Goal: Check status: Check status

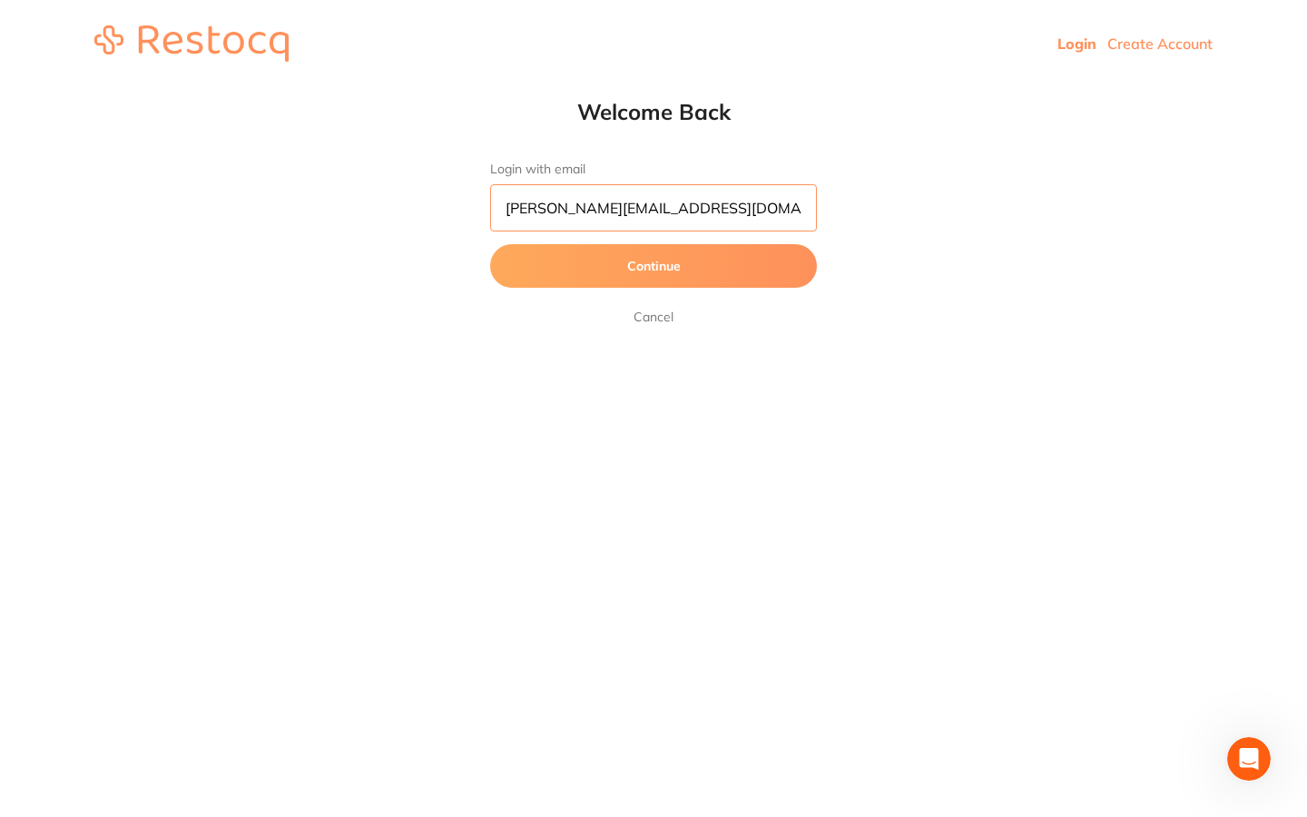
type input "[PERSON_NAME][EMAIL_ADDRESS][DOMAIN_NAME]"
click at [613, 260] on button "Continue" at bounding box center [653, 266] width 327 height 44
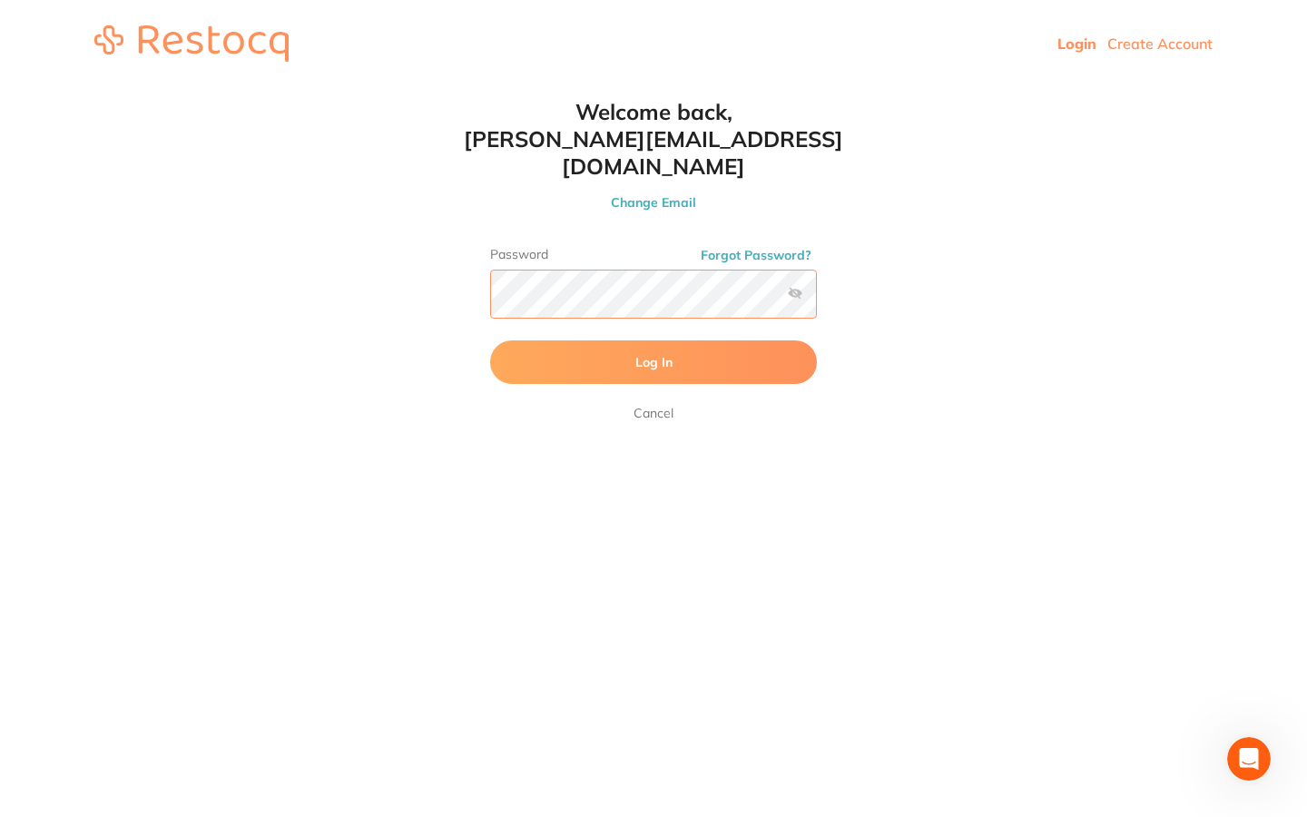
click at [653, 340] on button "Log In" at bounding box center [653, 362] width 327 height 44
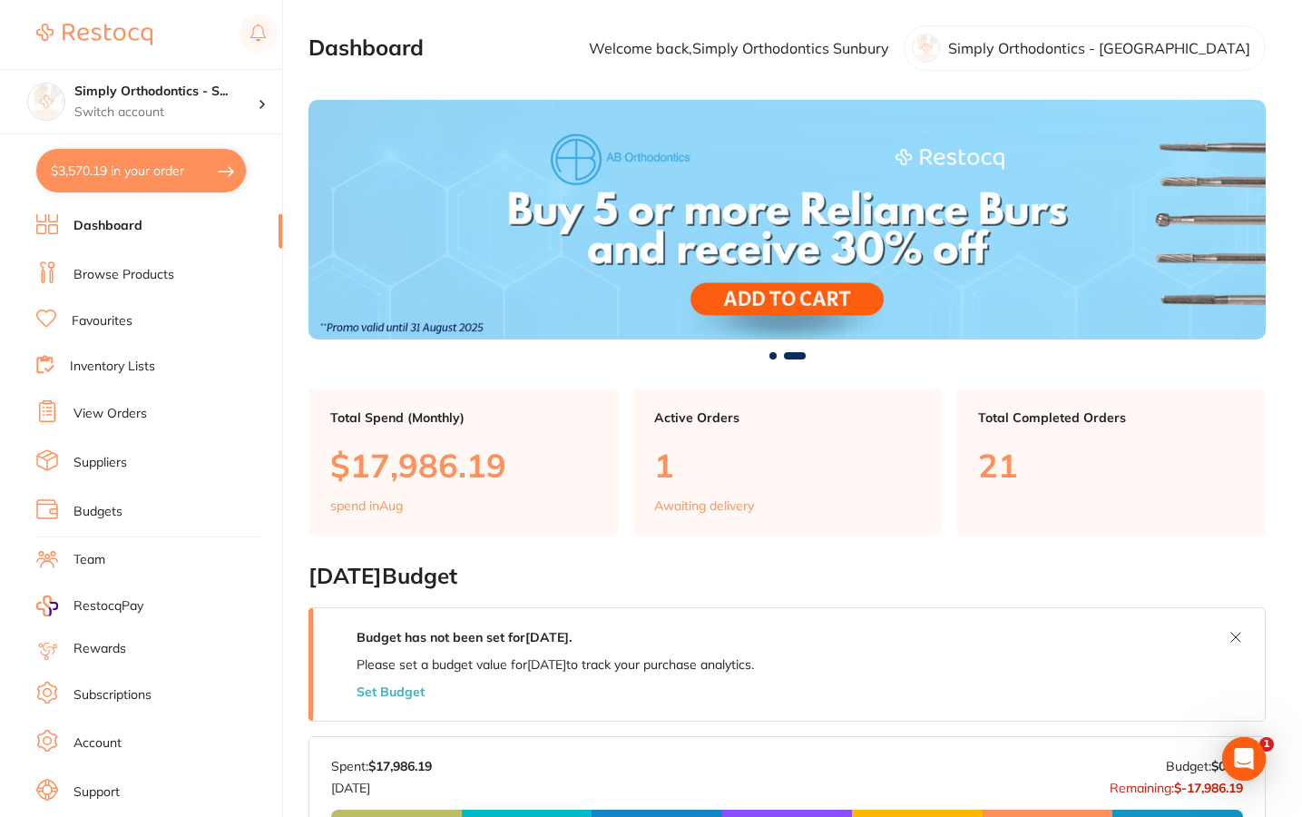
click at [106, 408] on link "View Orders" at bounding box center [111, 414] width 74 height 18
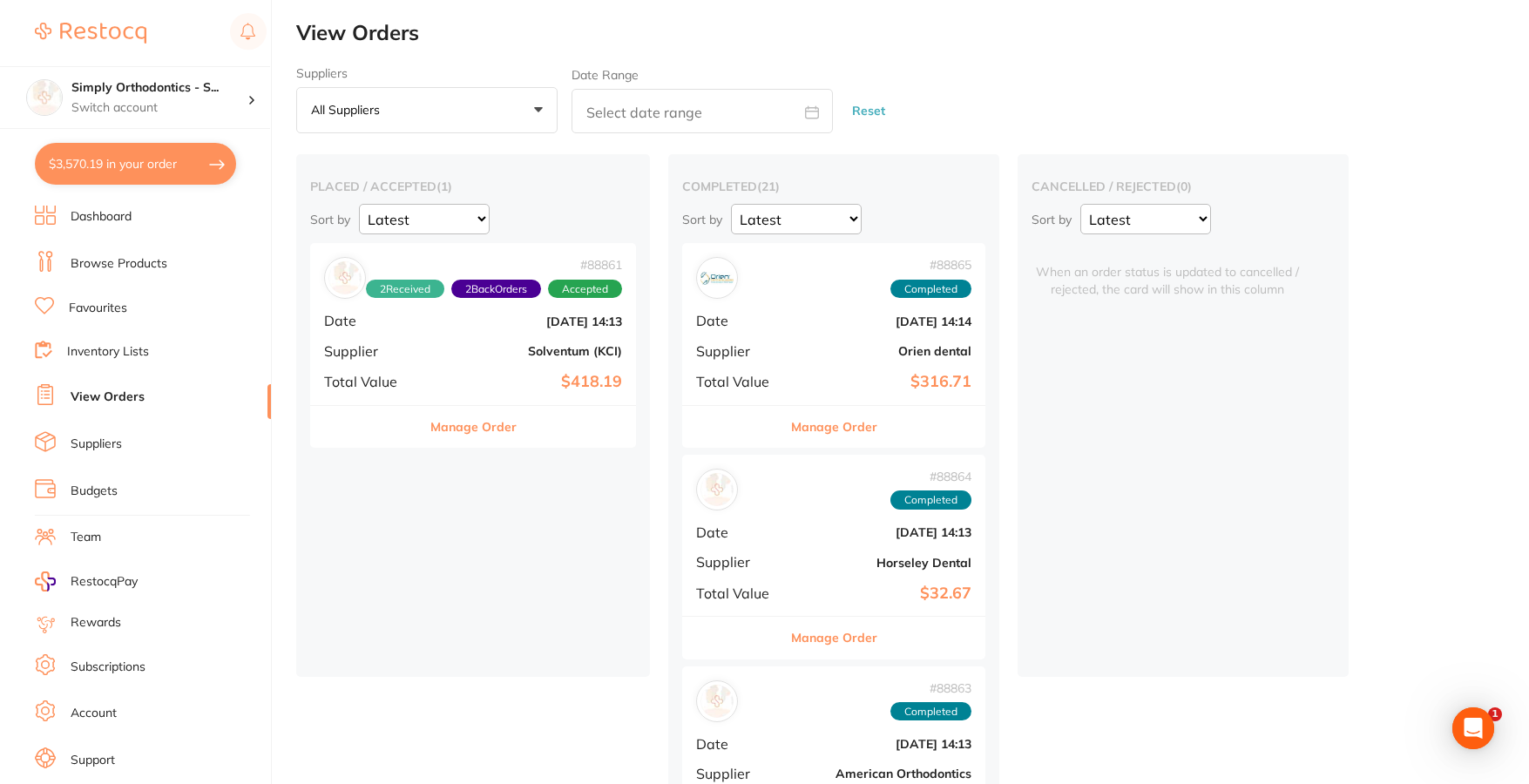
drag, startPoint x: 873, startPoint y: 24, endPoint x: 746, endPoint y: 19, distance: 127.1
drag, startPoint x: 135, startPoint y: 118, endPoint x: 135, endPoint y: 144, distance: 26.0
click at [135, 118] on div "Simply Orthodontics - S... Switch account" at bounding box center [134, 97] width 270 height 62
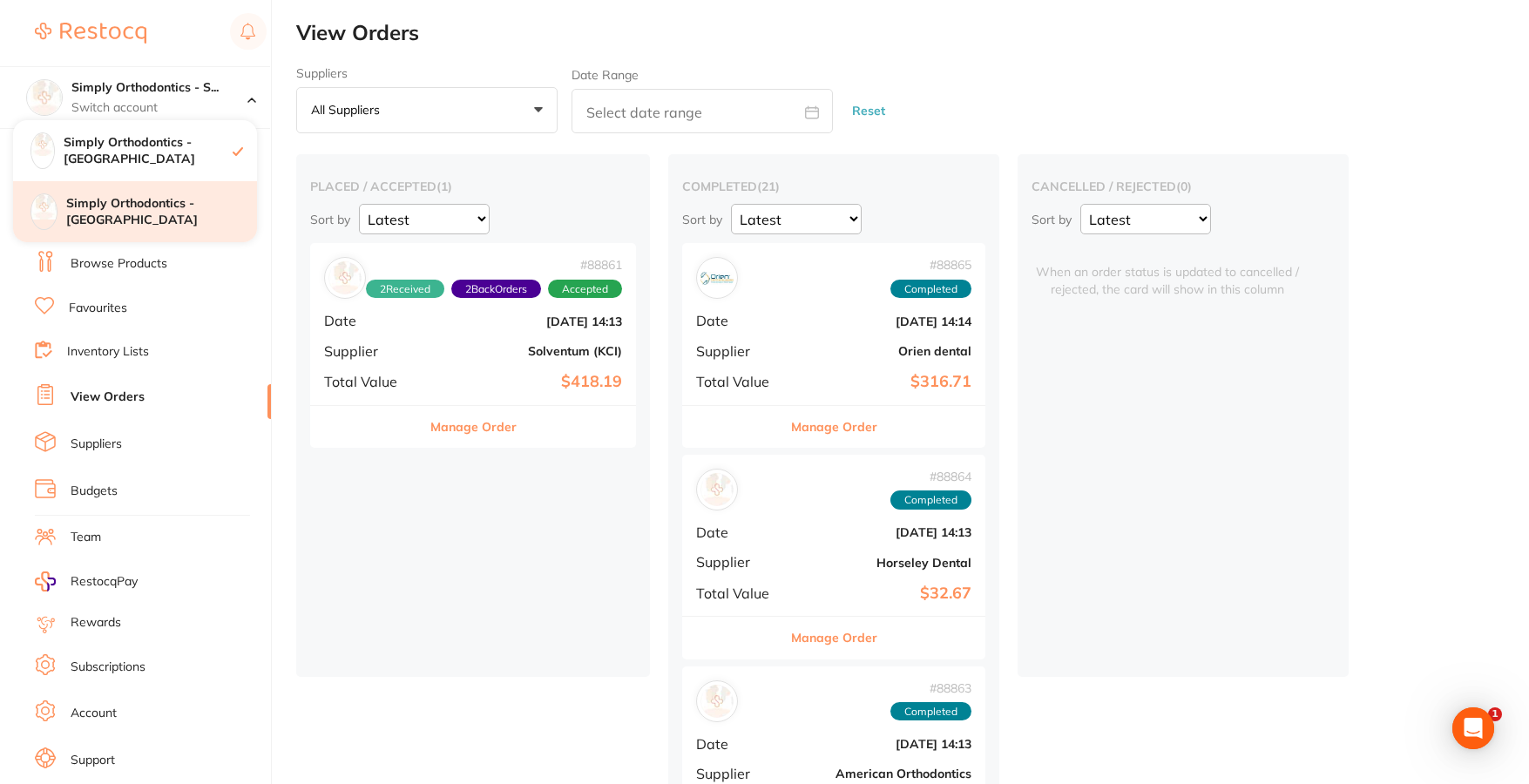
click at [147, 207] on h4 "Simply Orthodontics - [GEOGRAPHIC_DATA]" at bounding box center [161, 211] width 191 height 34
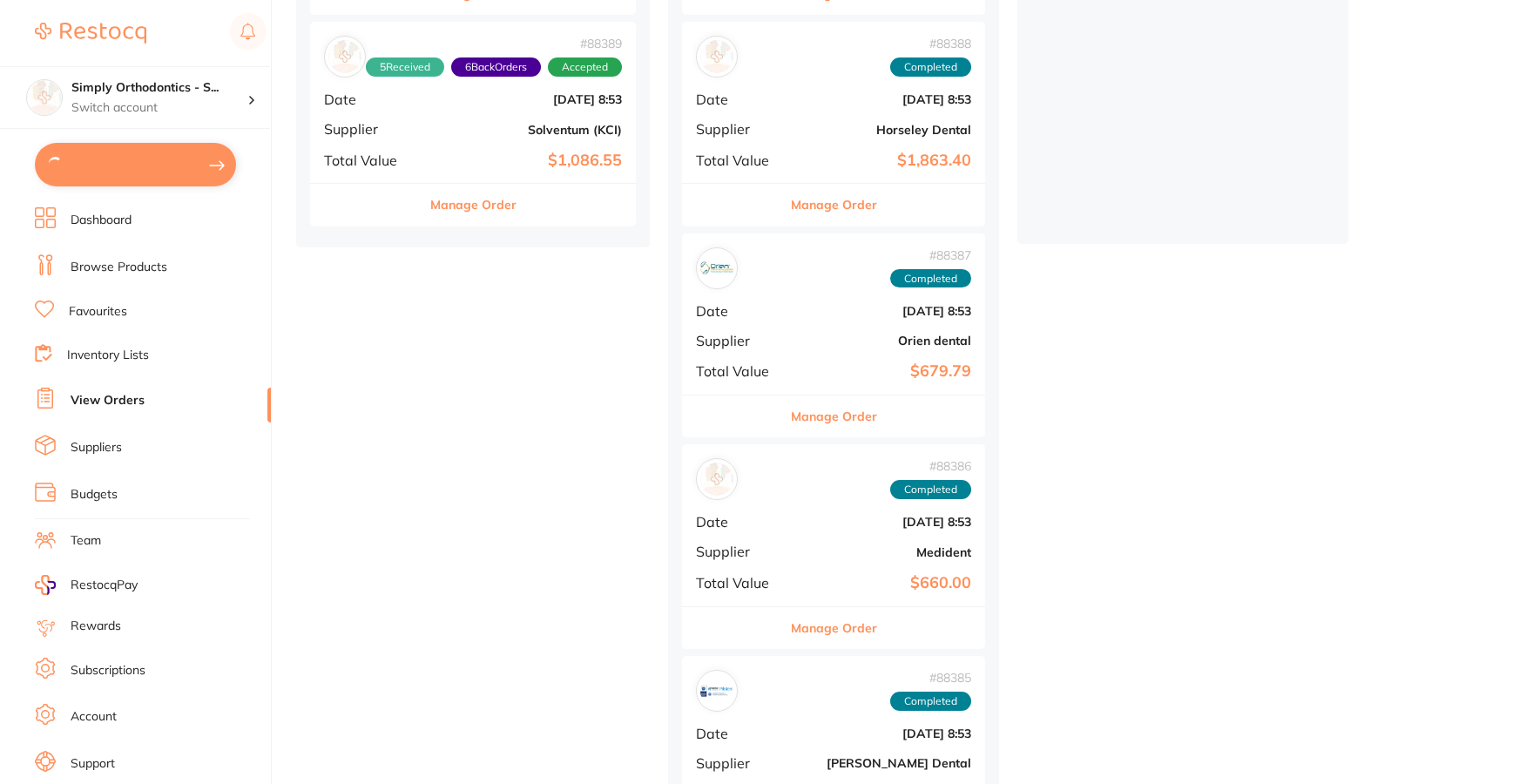
type input "1"
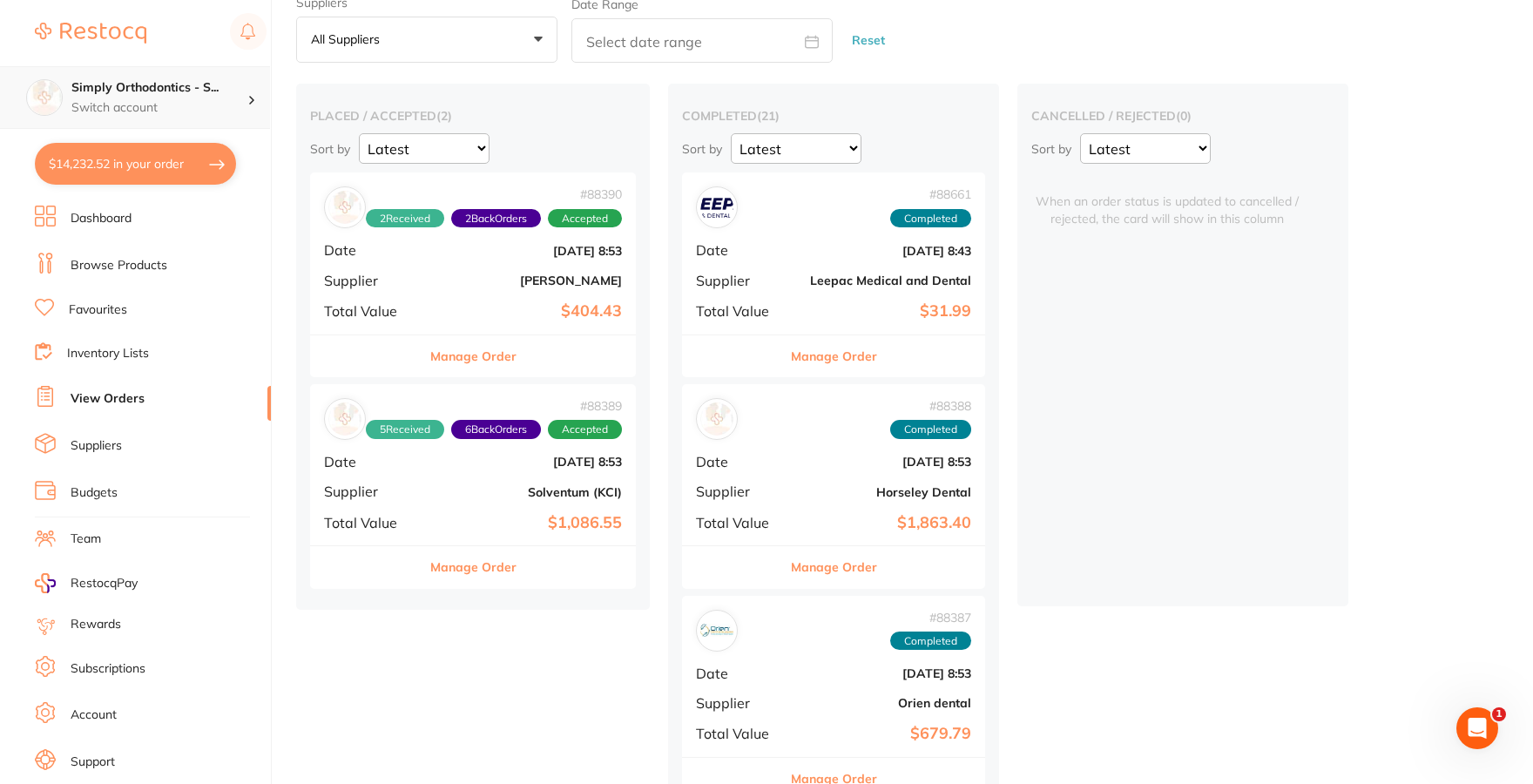
click at [171, 103] on p "Switch account" at bounding box center [158, 107] width 176 height 17
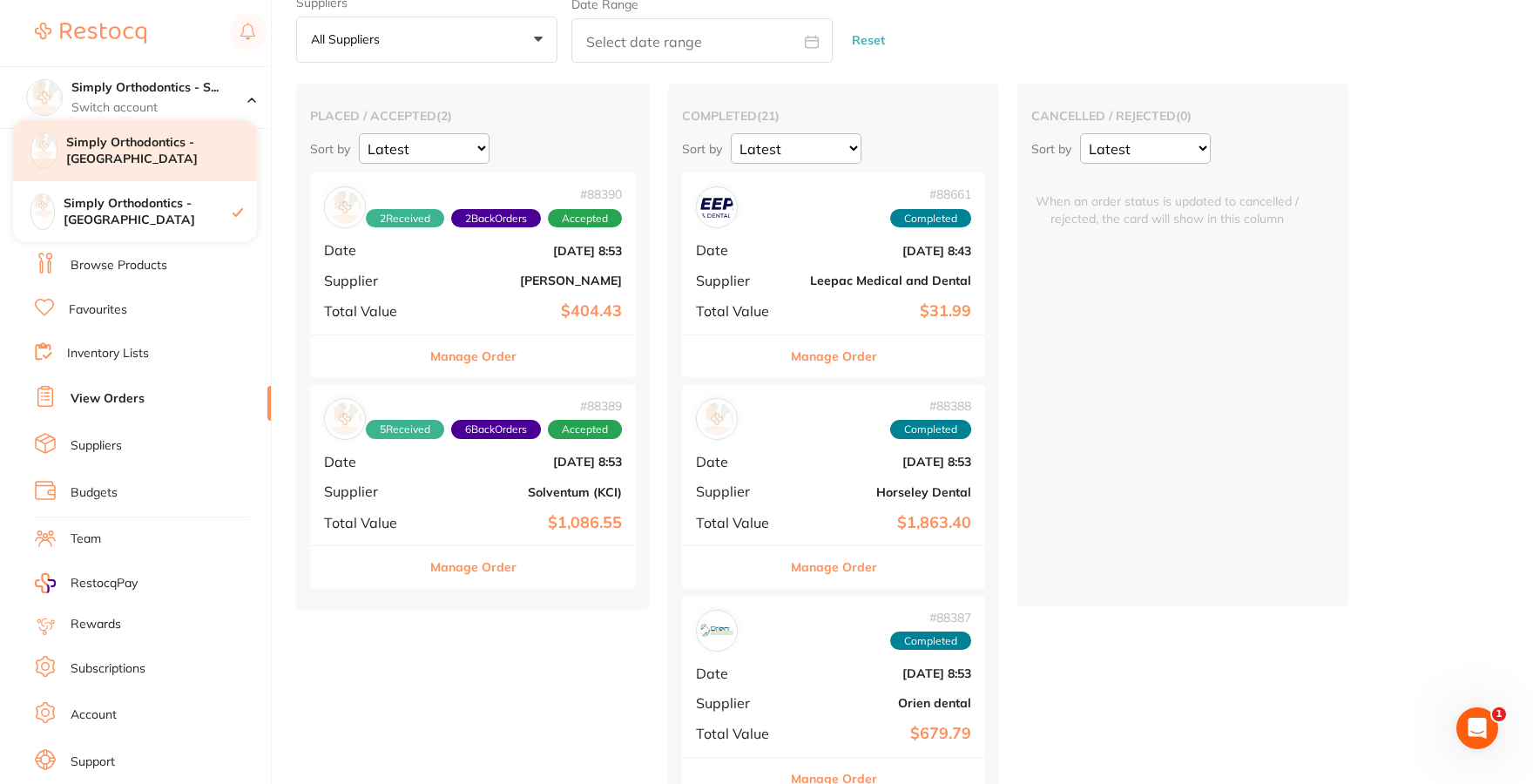
click at [156, 152] on h4 "Simply Orthodontics - [GEOGRAPHIC_DATA]" at bounding box center [161, 151] width 191 height 34
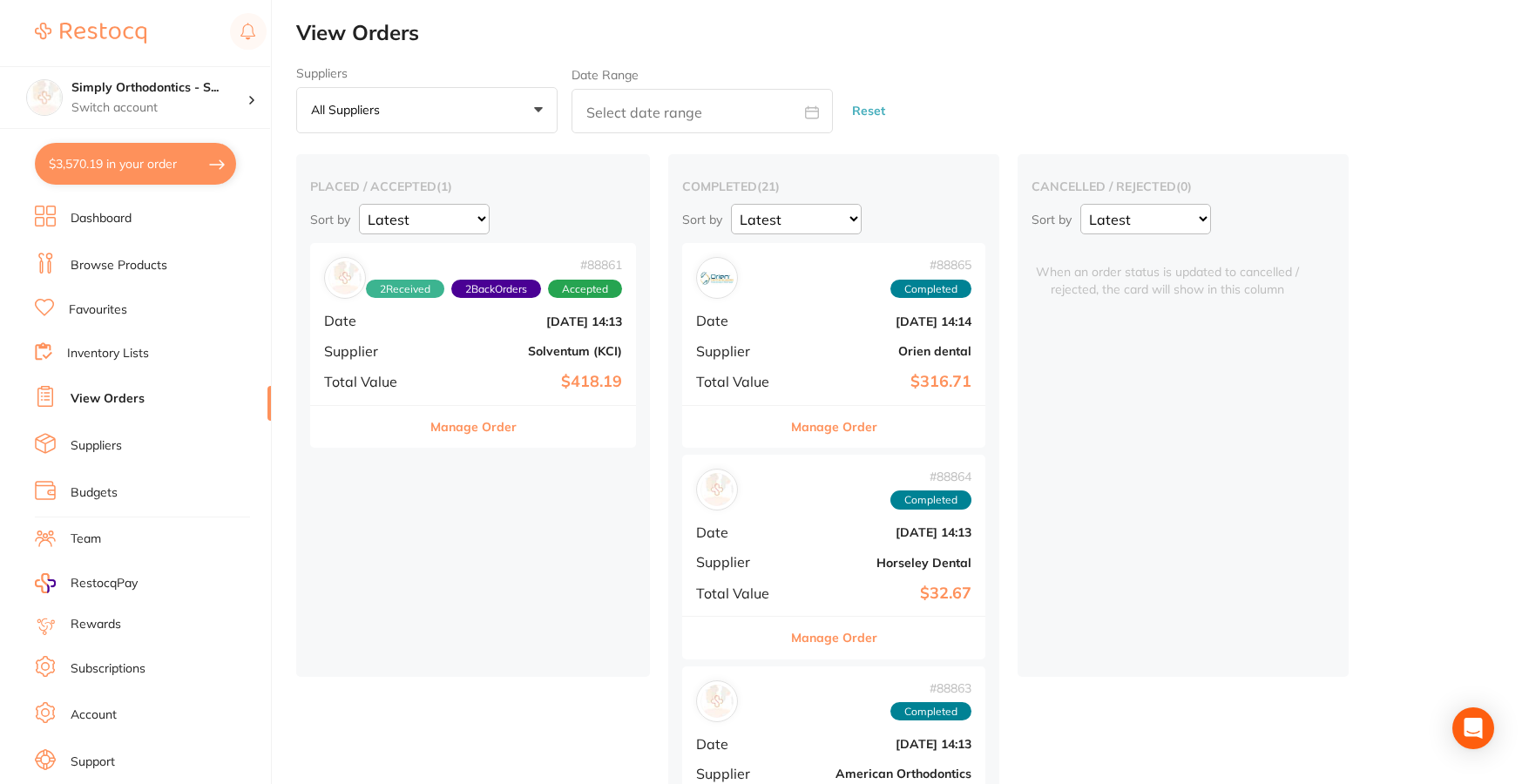
click at [478, 435] on button "Manage Order" at bounding box center [473, 427] width 86 height 42
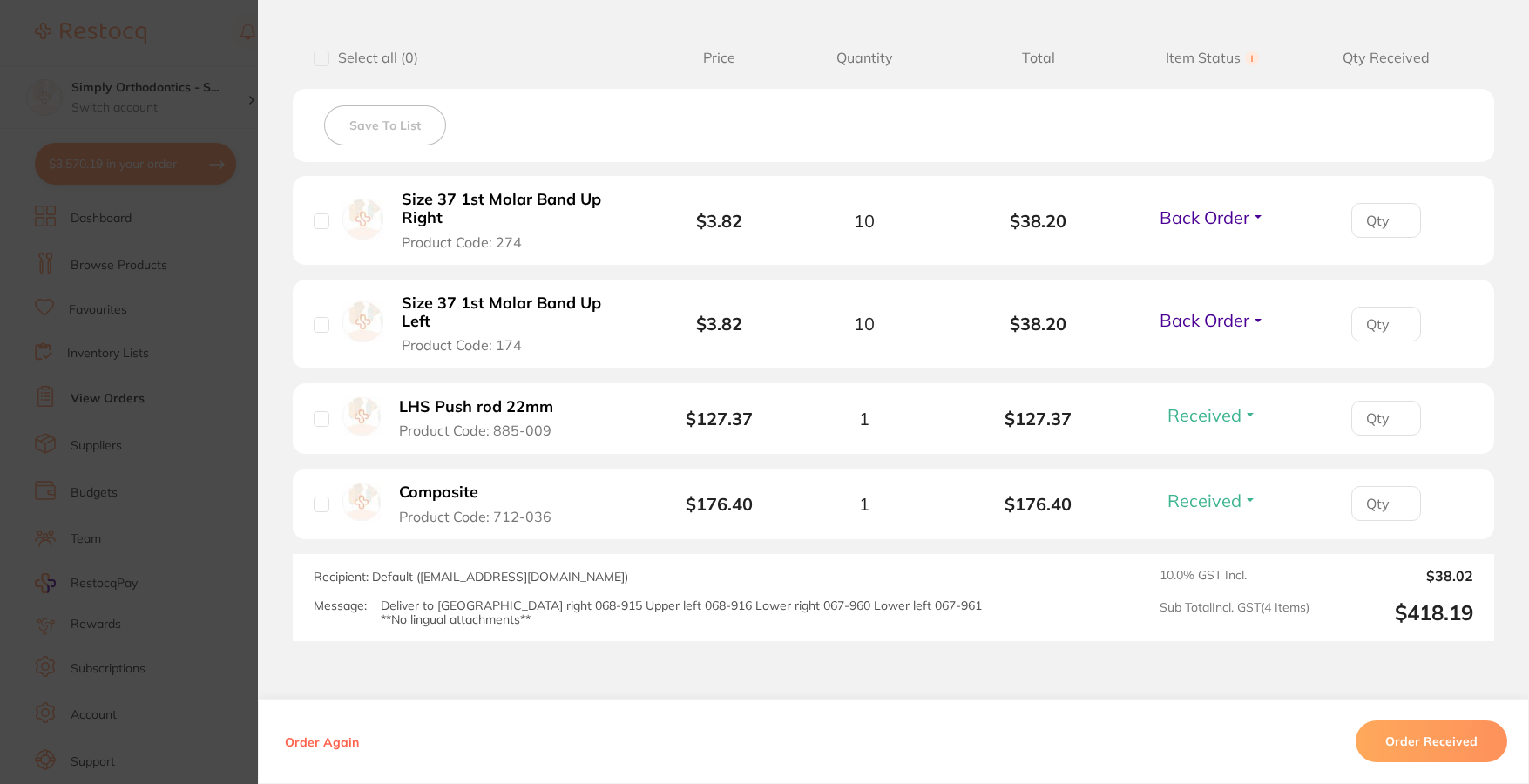
scroll to position [437, 0]
click at [1192, 221] on span "Back Order" at bounding box center [1204, 216] width 89 height 22
click at [1206, 254] on span "Received" at bounding box center [1212, 254] width 44 height 13
drag, startPoint x: 1195, startPoint y: 325, endPoint x: 1187, endPoint y: 339, distance: 16.1
click at [1194, 325] on span "Back Order" at bounding box center [1204, 319] width 89 height 22
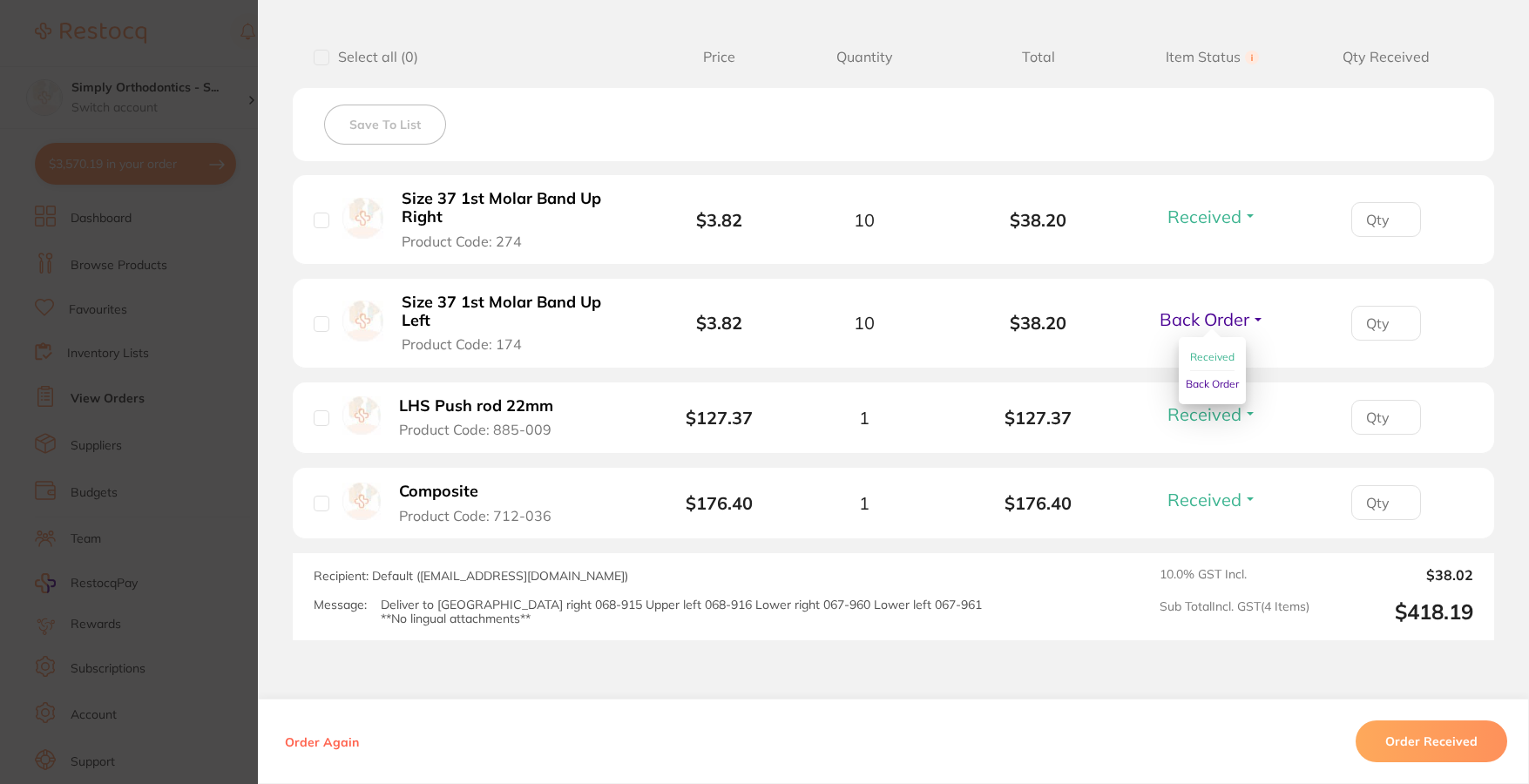
click at [1190, 363] on span "Received" at bounding box center [1212, 357] width 44 height 13
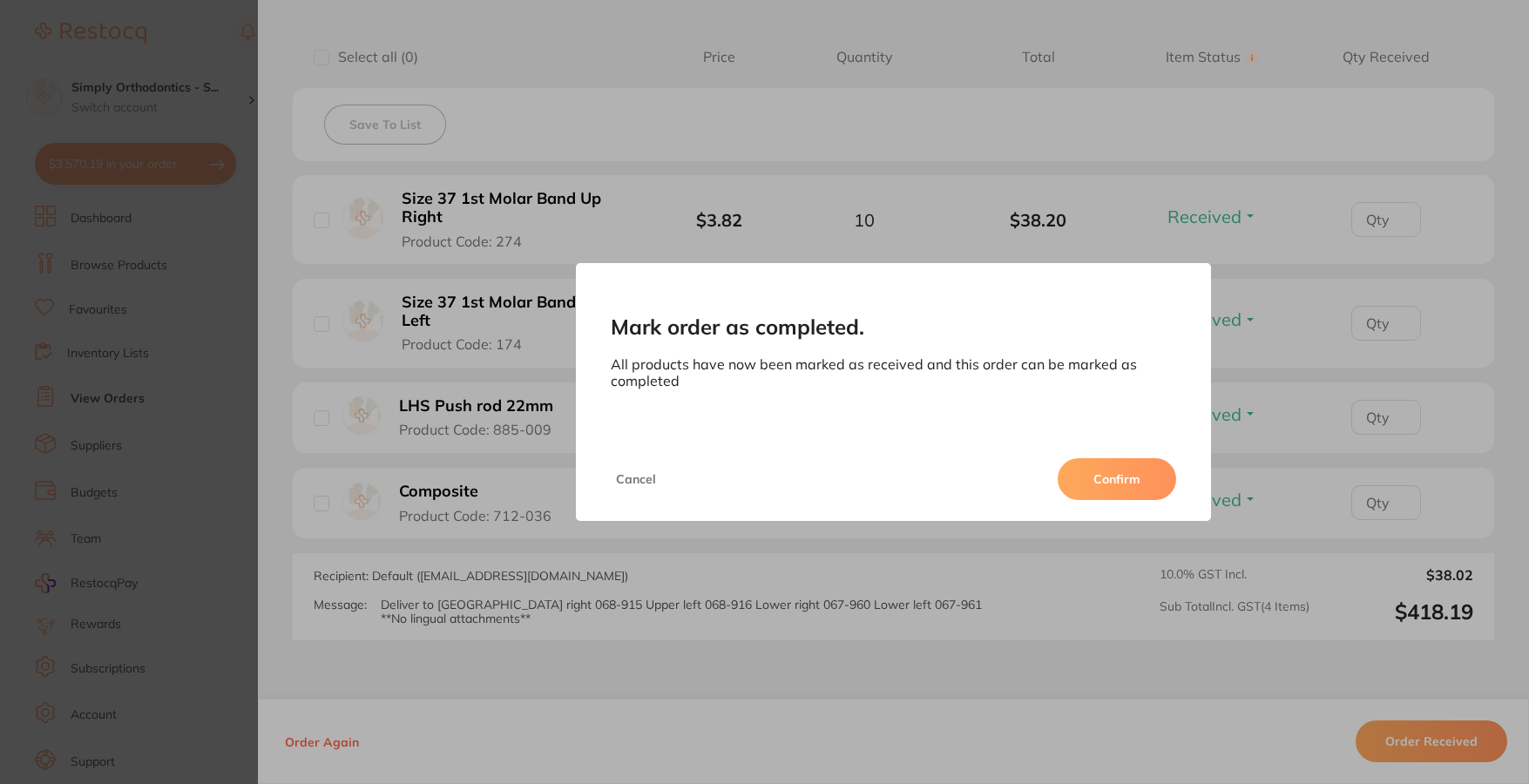
click at [1114, 489] on button "Confirm" at bounding box center [1116, 479] width 118 height 42
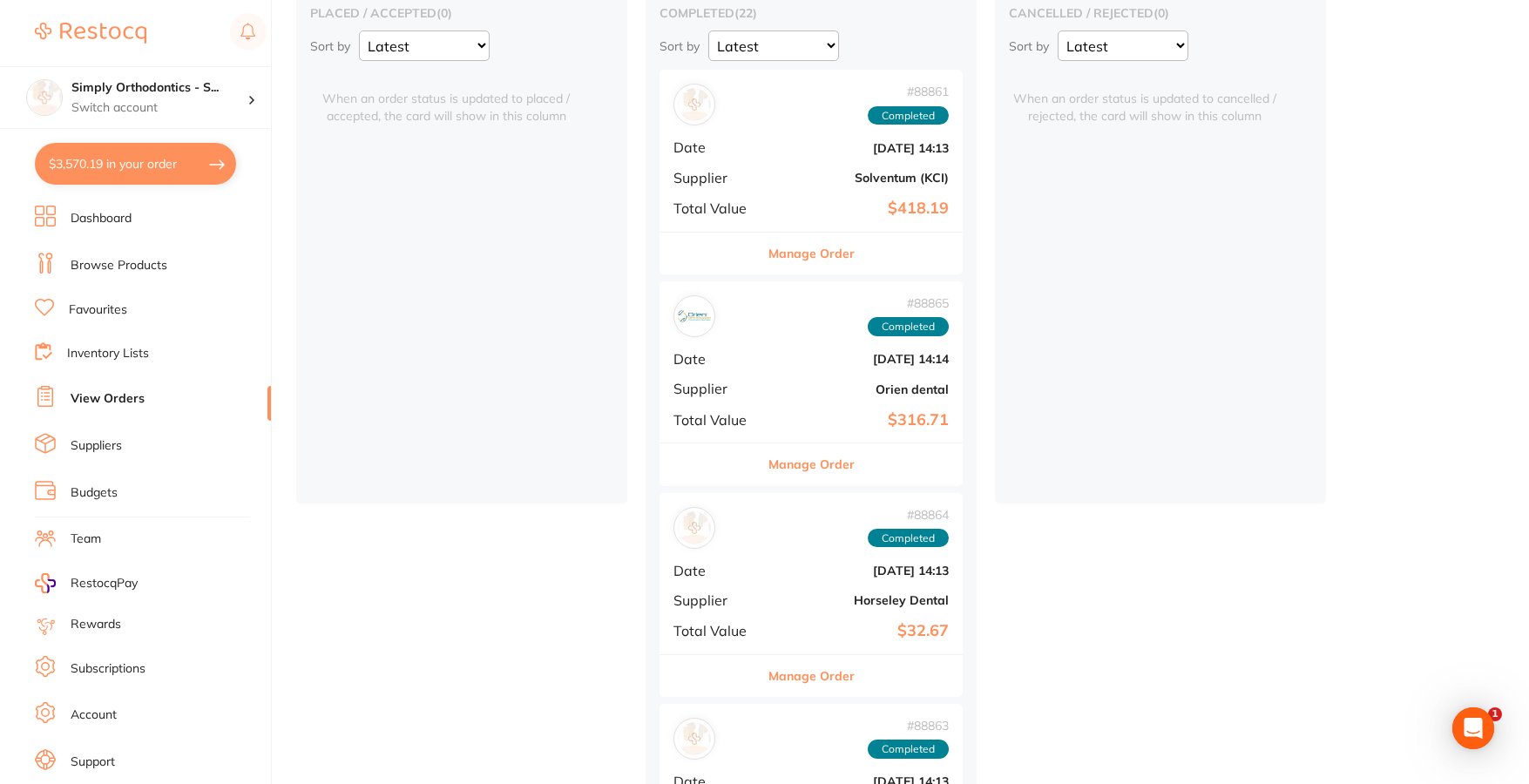
scroll to position [265, 0]
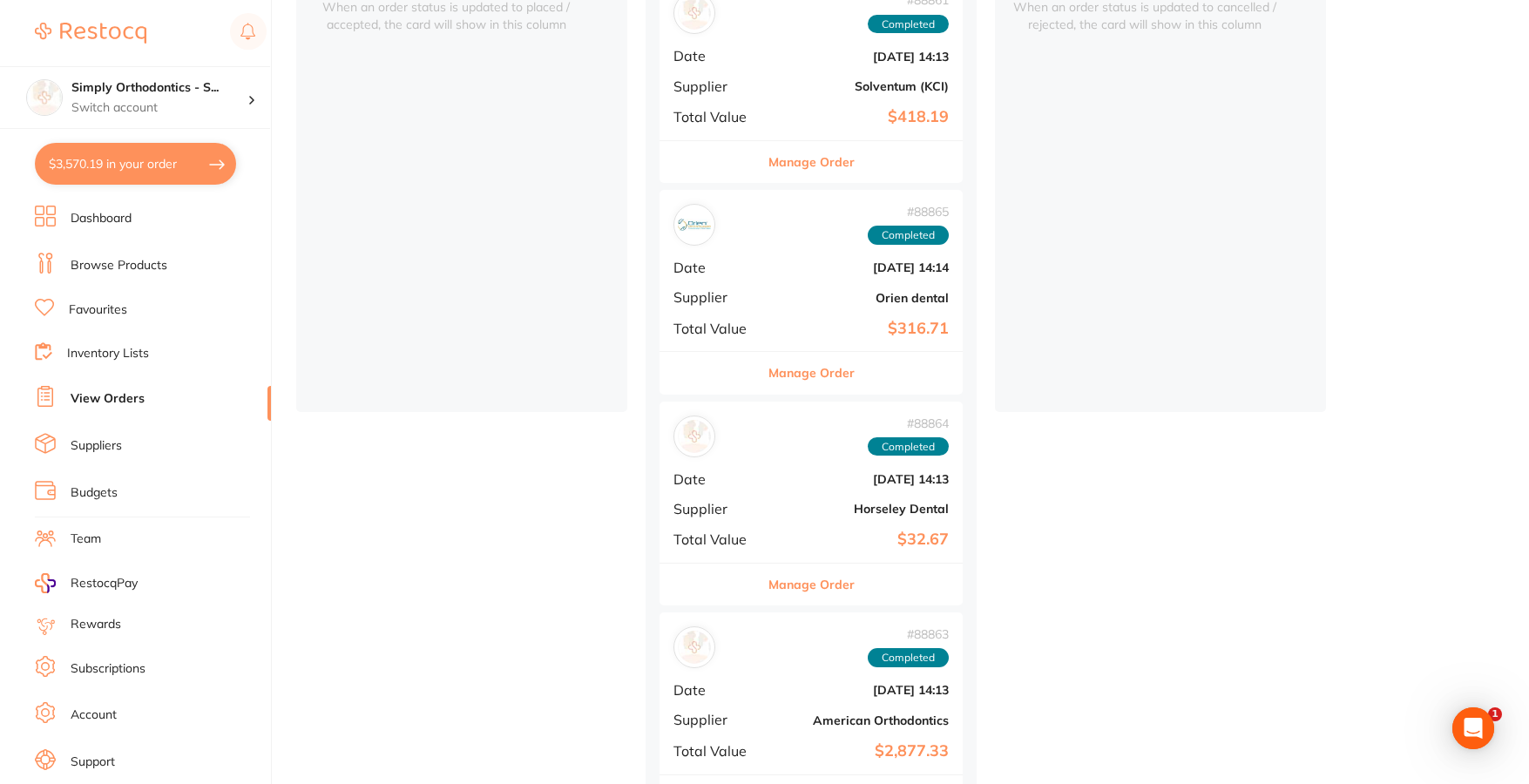
click at [815, 574] on button "Manage Order" at bounding box center [811, 584] width 86 height 42
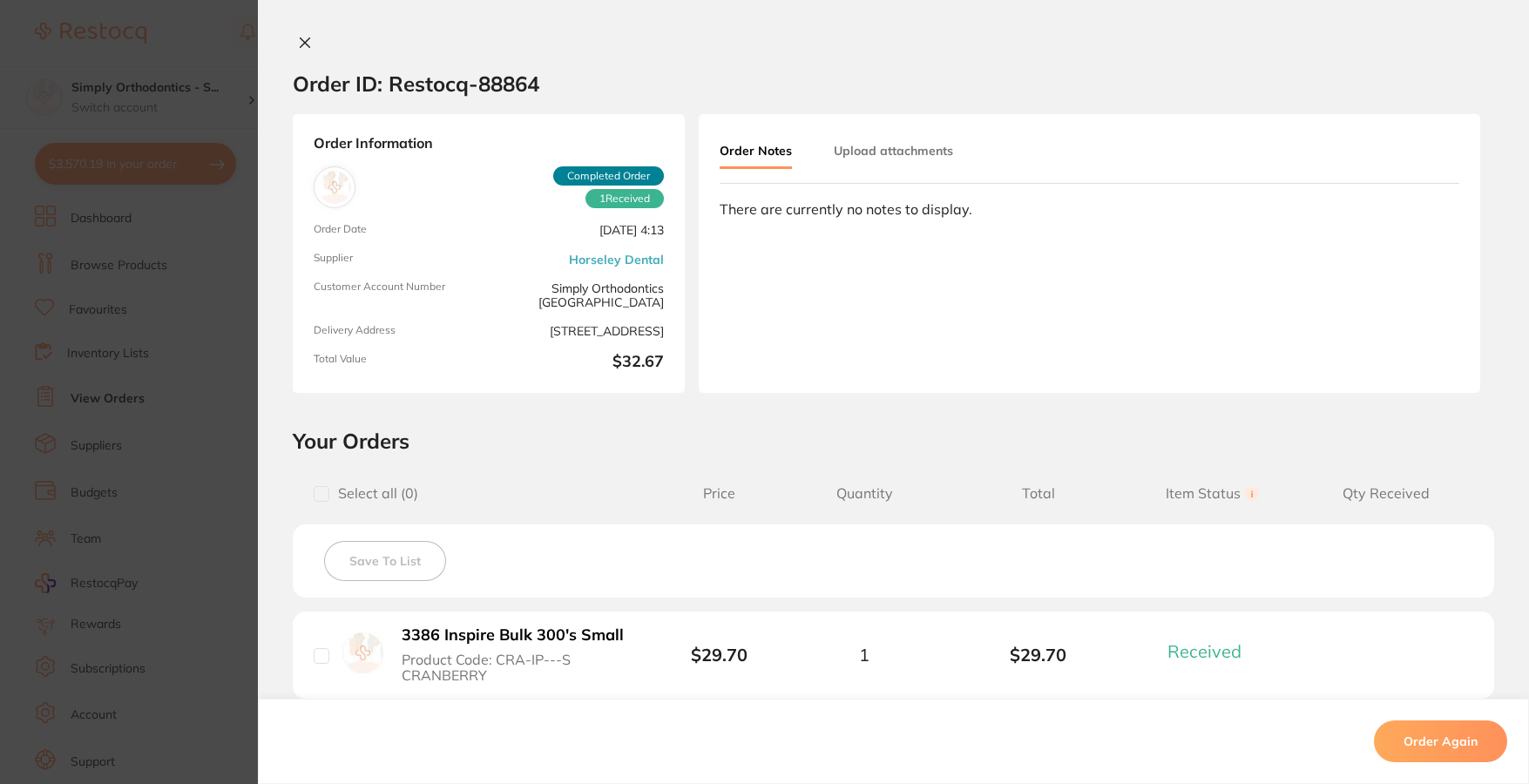
click at [906, 160] on button "Upload attachments" at bounding box center [894, 151] width 119 height 32
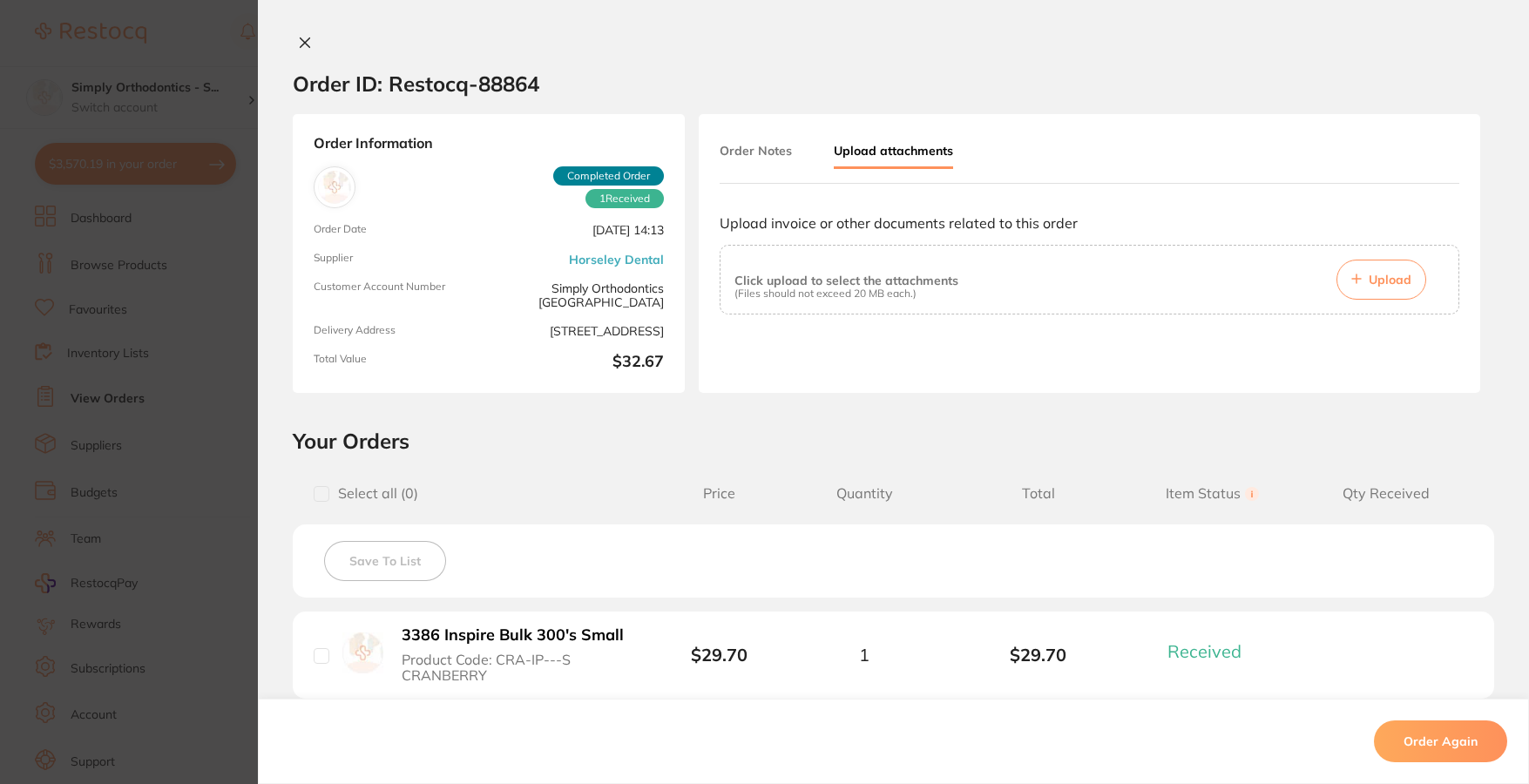
click at [1353, 278] on icon at bounding box center [1356, 278] width 11 height 11
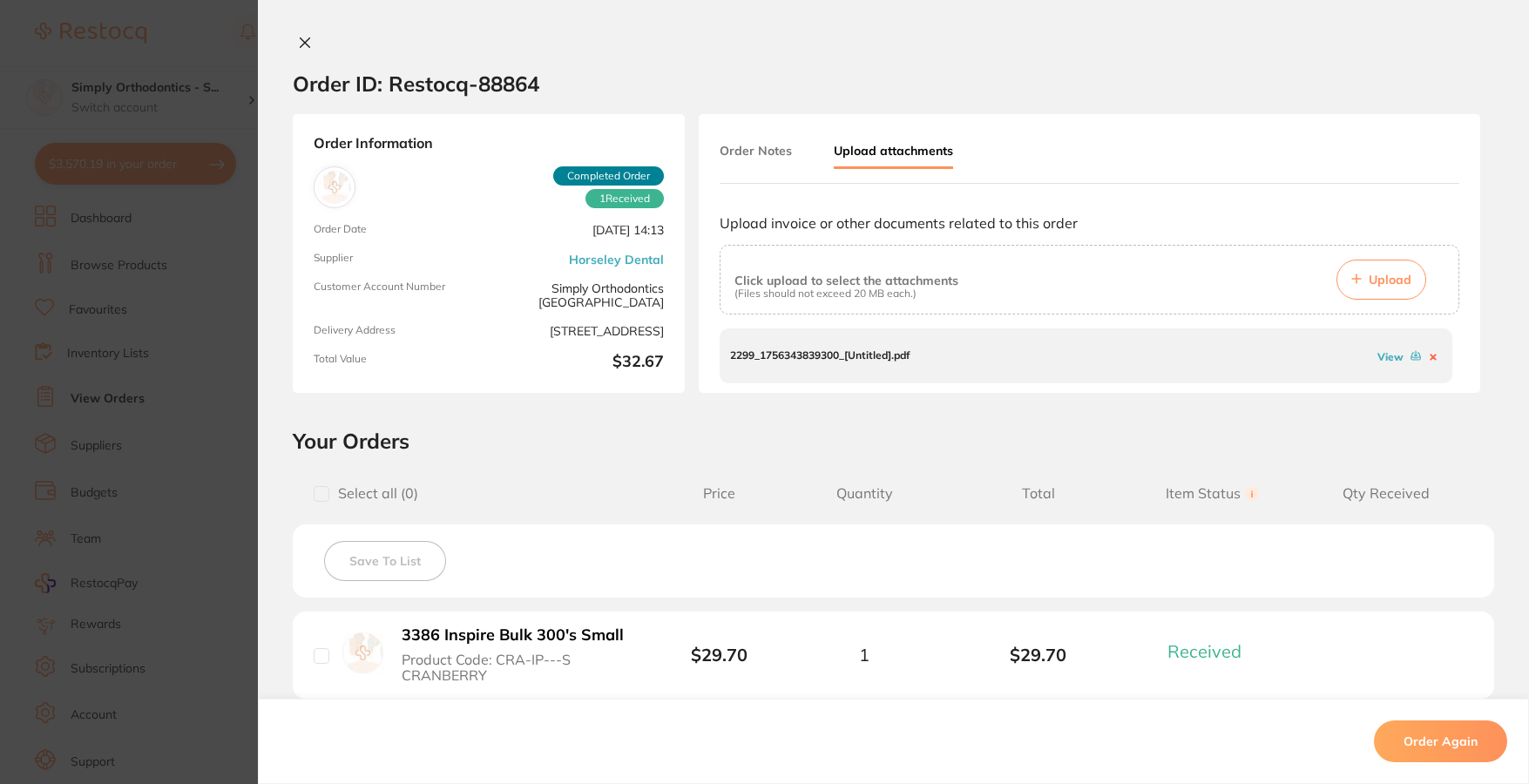
click at [1387, 353] on link "View" at bounding box center [1390, 357] width 26 height 13
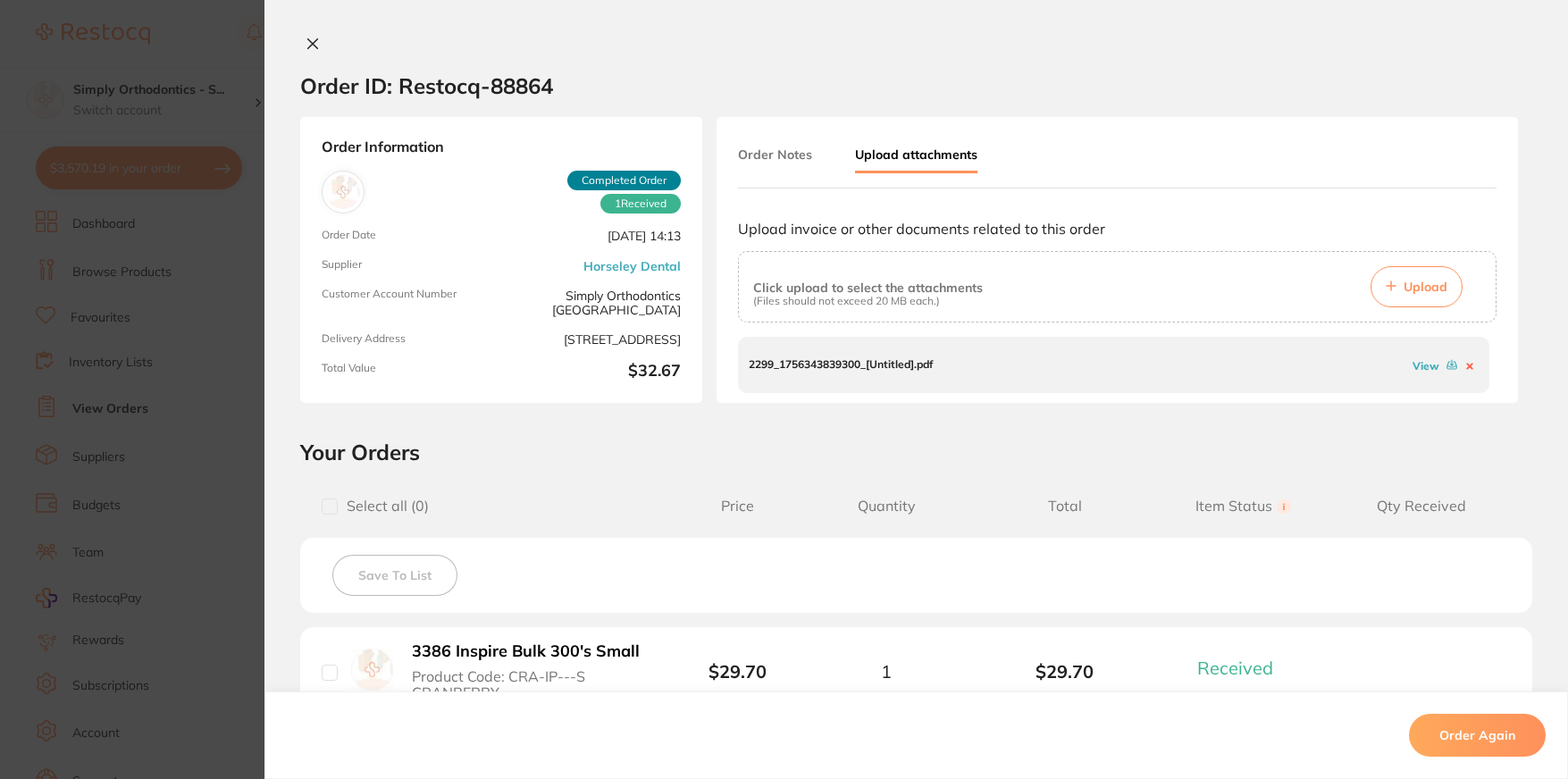
click at [309, 42] on icon at bounding box center [312, 43] width 15 height 15
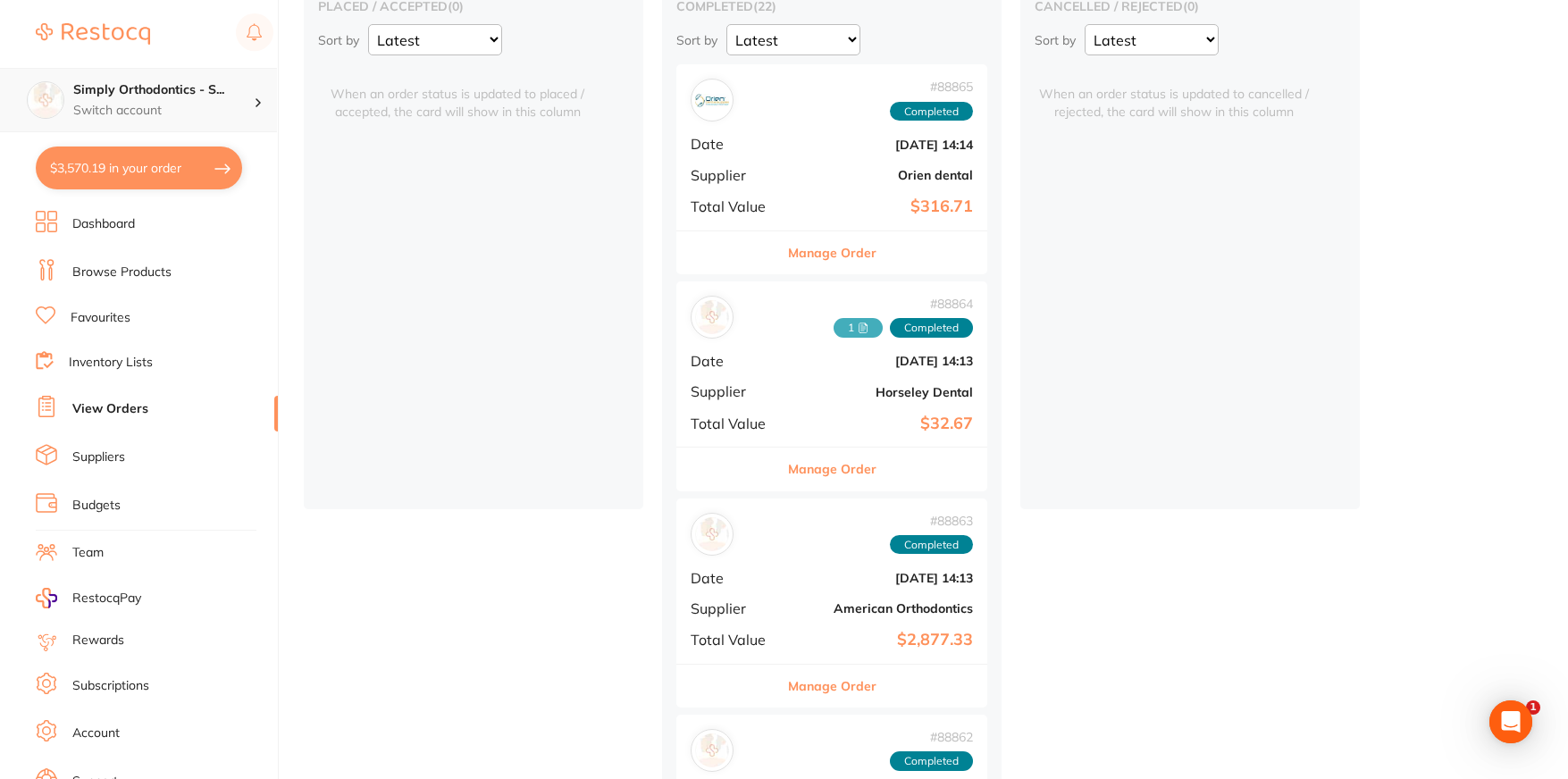
click at [143, 96] on h4 "Simply Orthodontics - S..." at bounding box center [162, 91] width 180 height 18
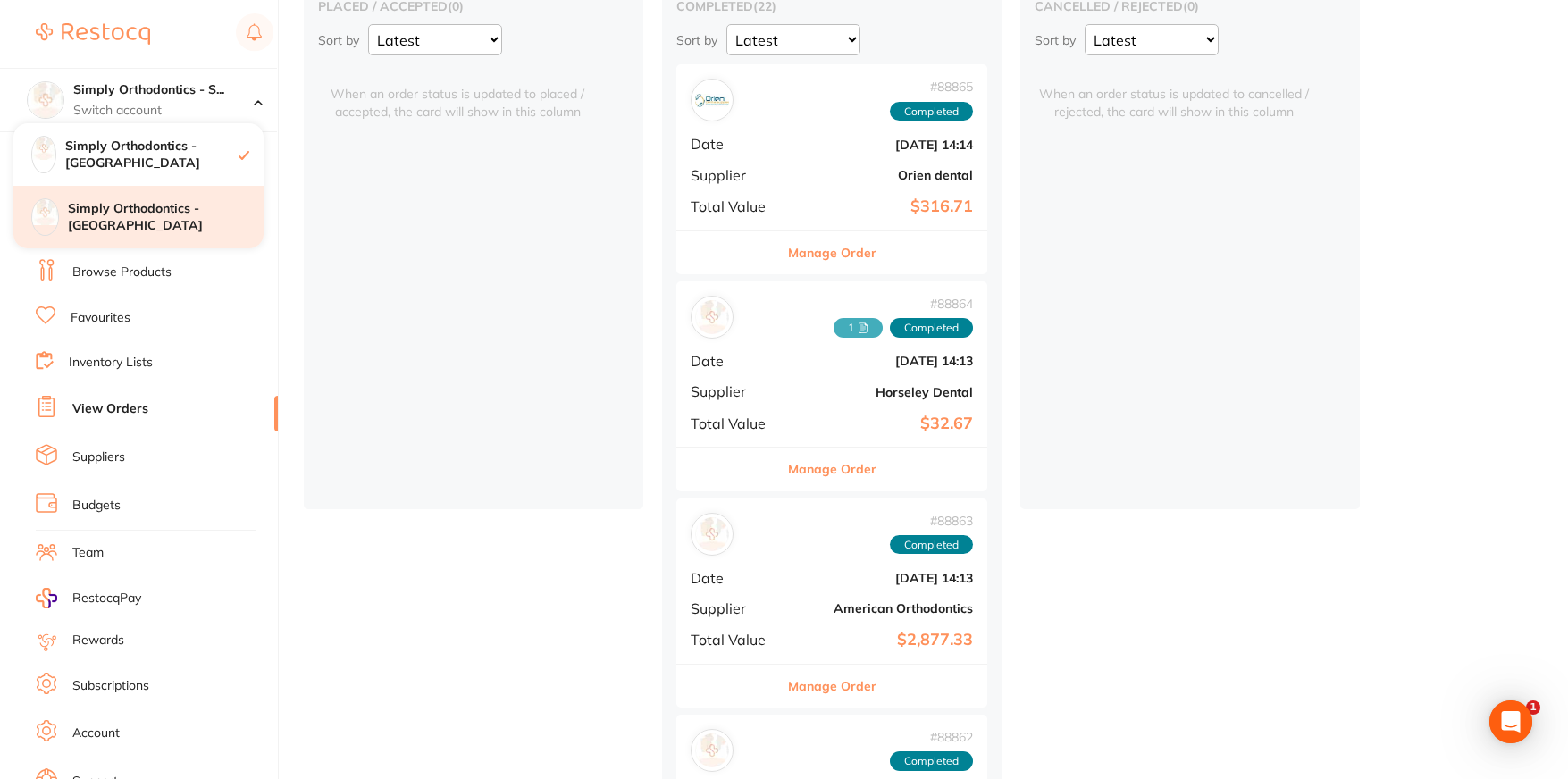
click at [123, 205] on h4 "Simply Orthodontics - [GEOGRAPHIC_DATA]" at bounding box center [165, 217] width 196 height 34
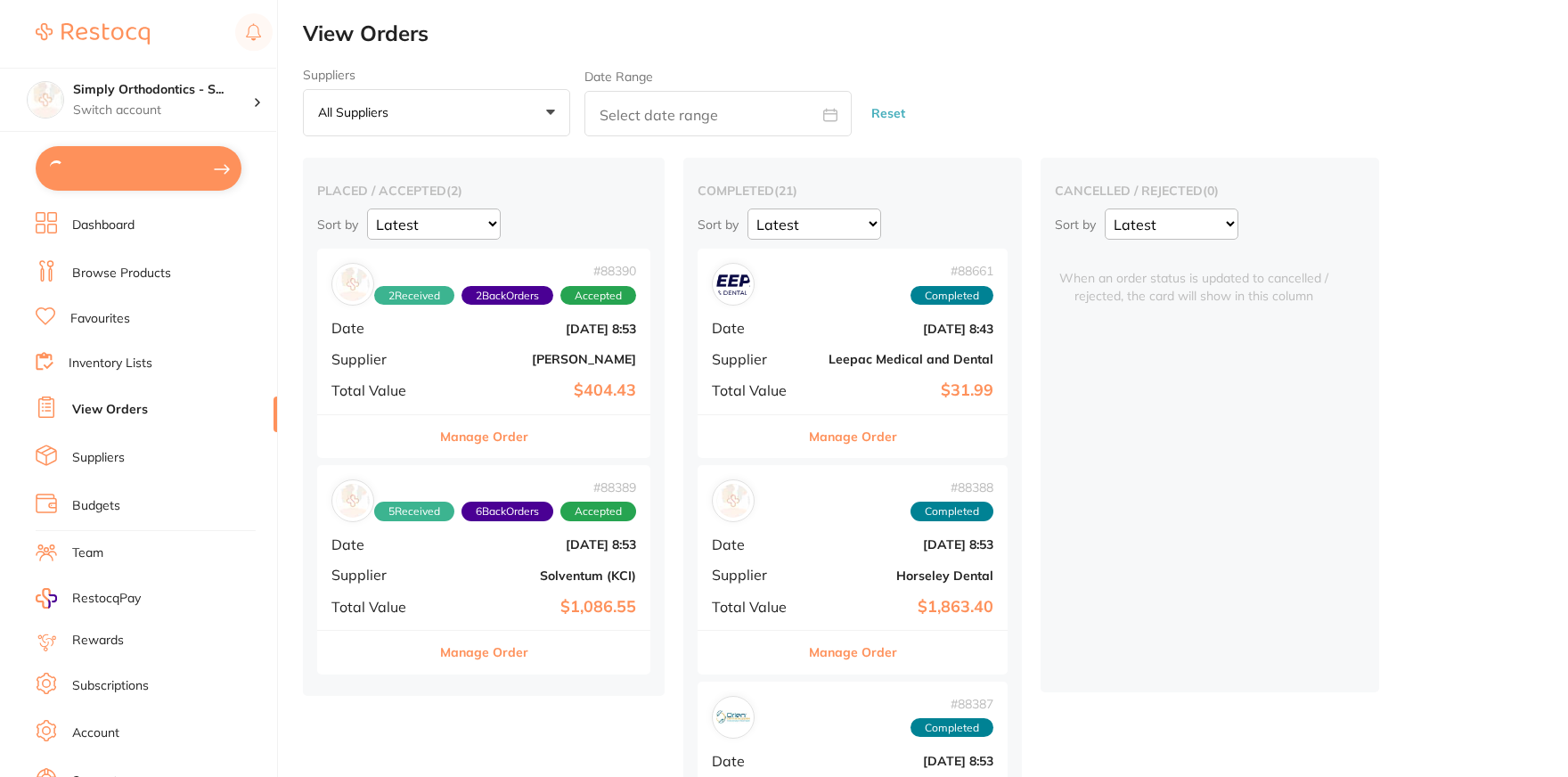
type input "1"
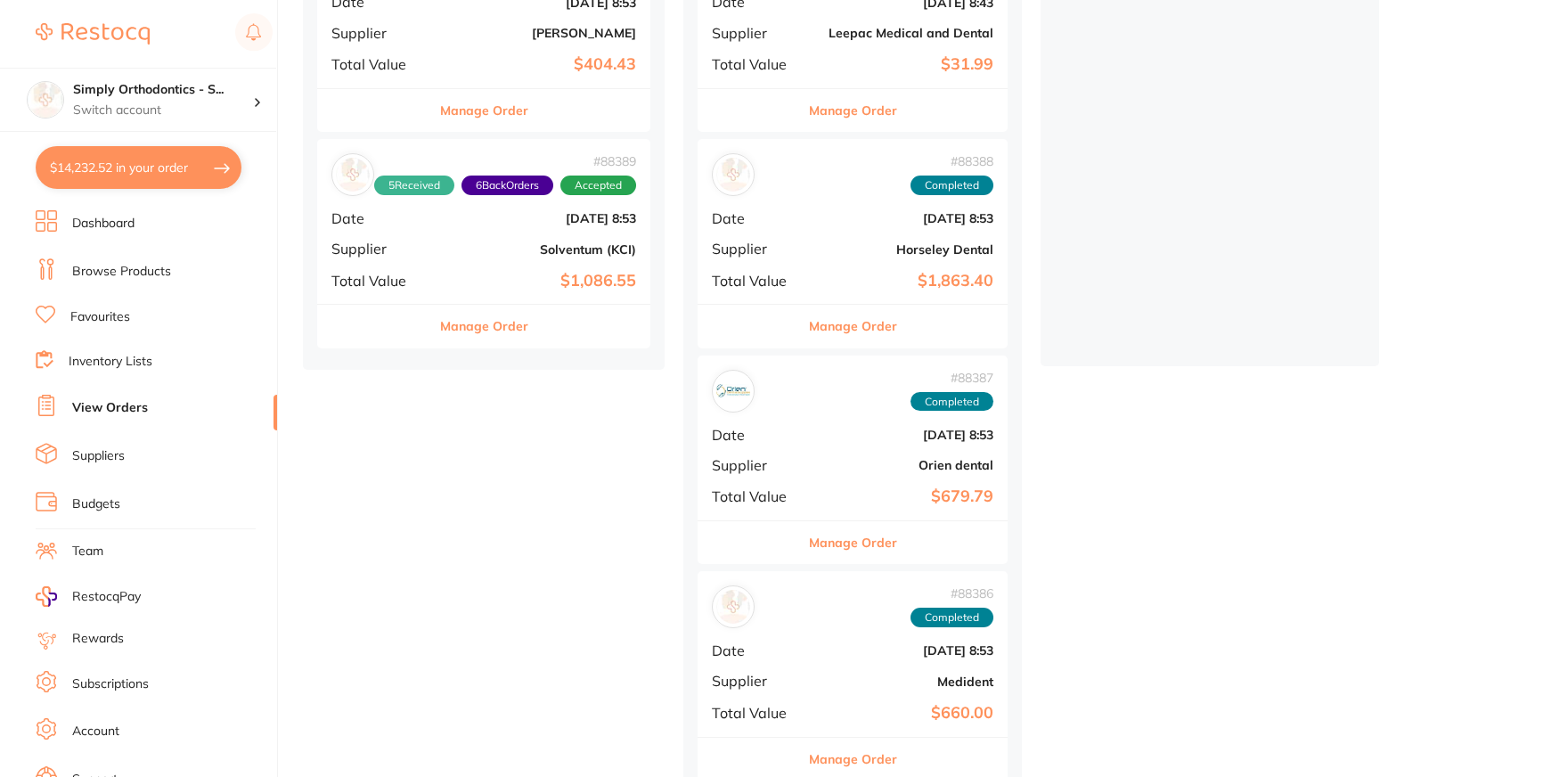
click at [885, 314] on button "Manage Order" at bounding box center [853, 326] width 88 height 43
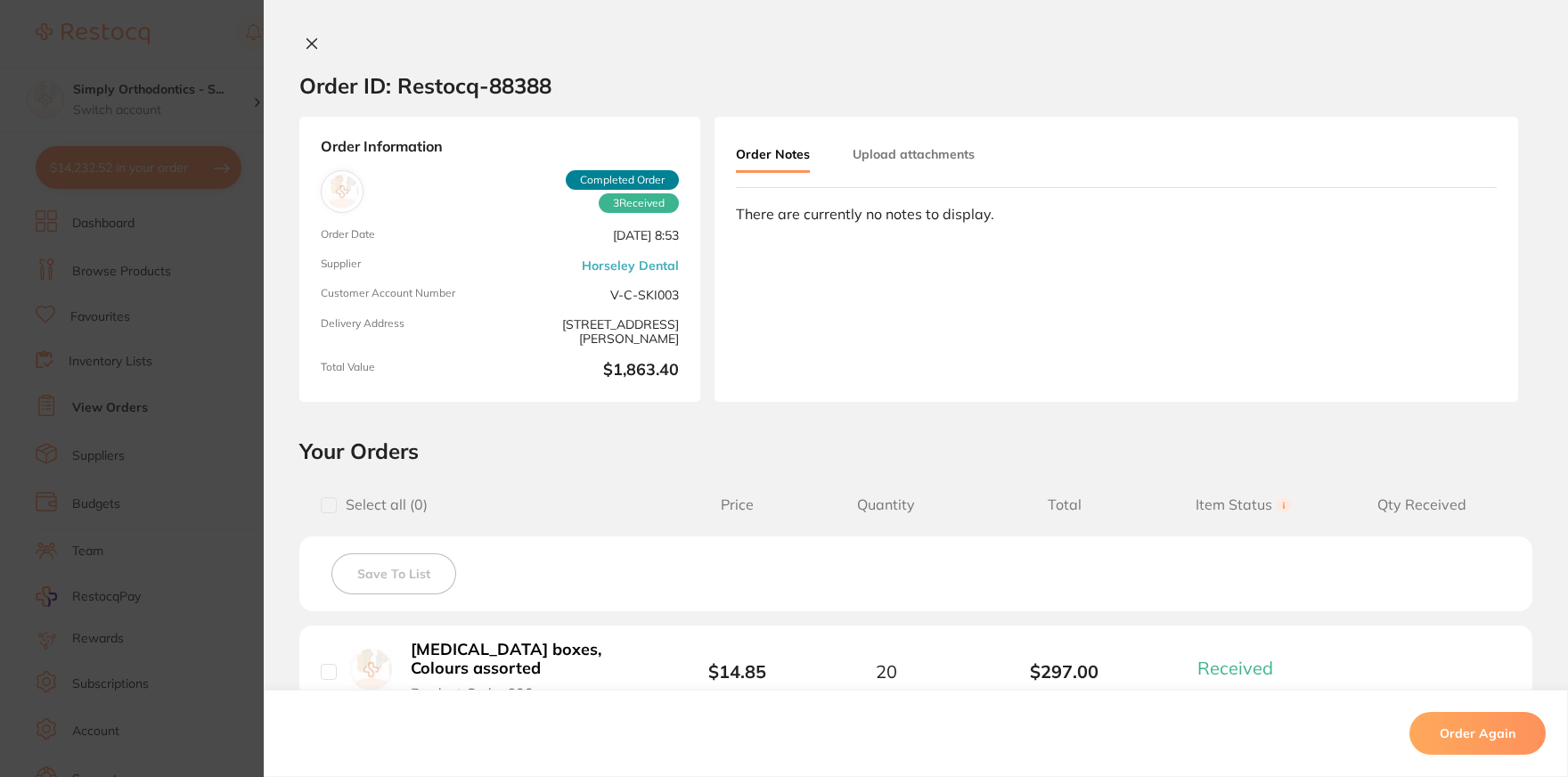
click at [915, 157] on button "Upload attachments" at bounding box center [914, 154] width 122 height 32
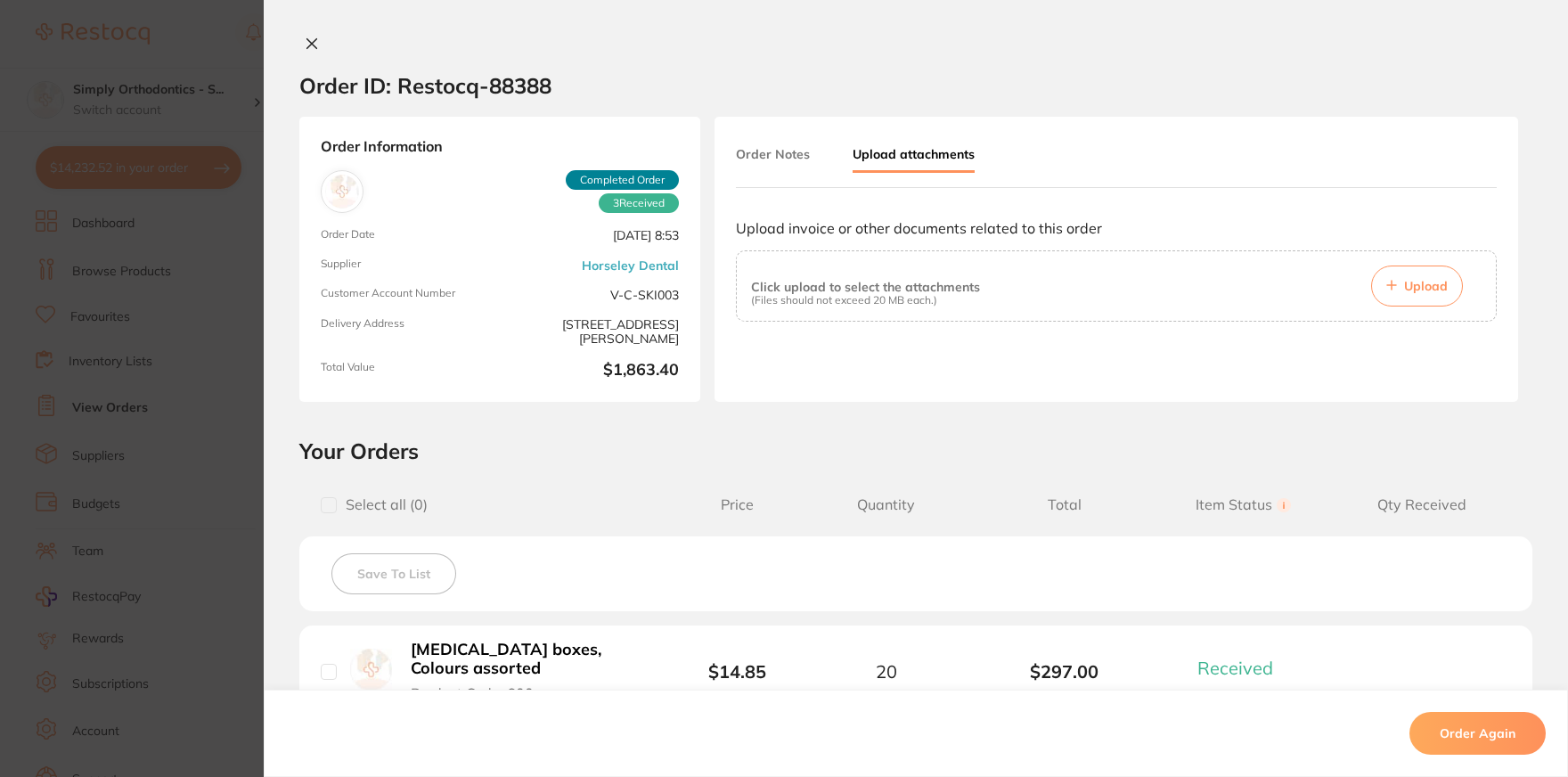
click at [1435, 291] on span "Upload" at bounding box center [1426, 286] width 43 height 16
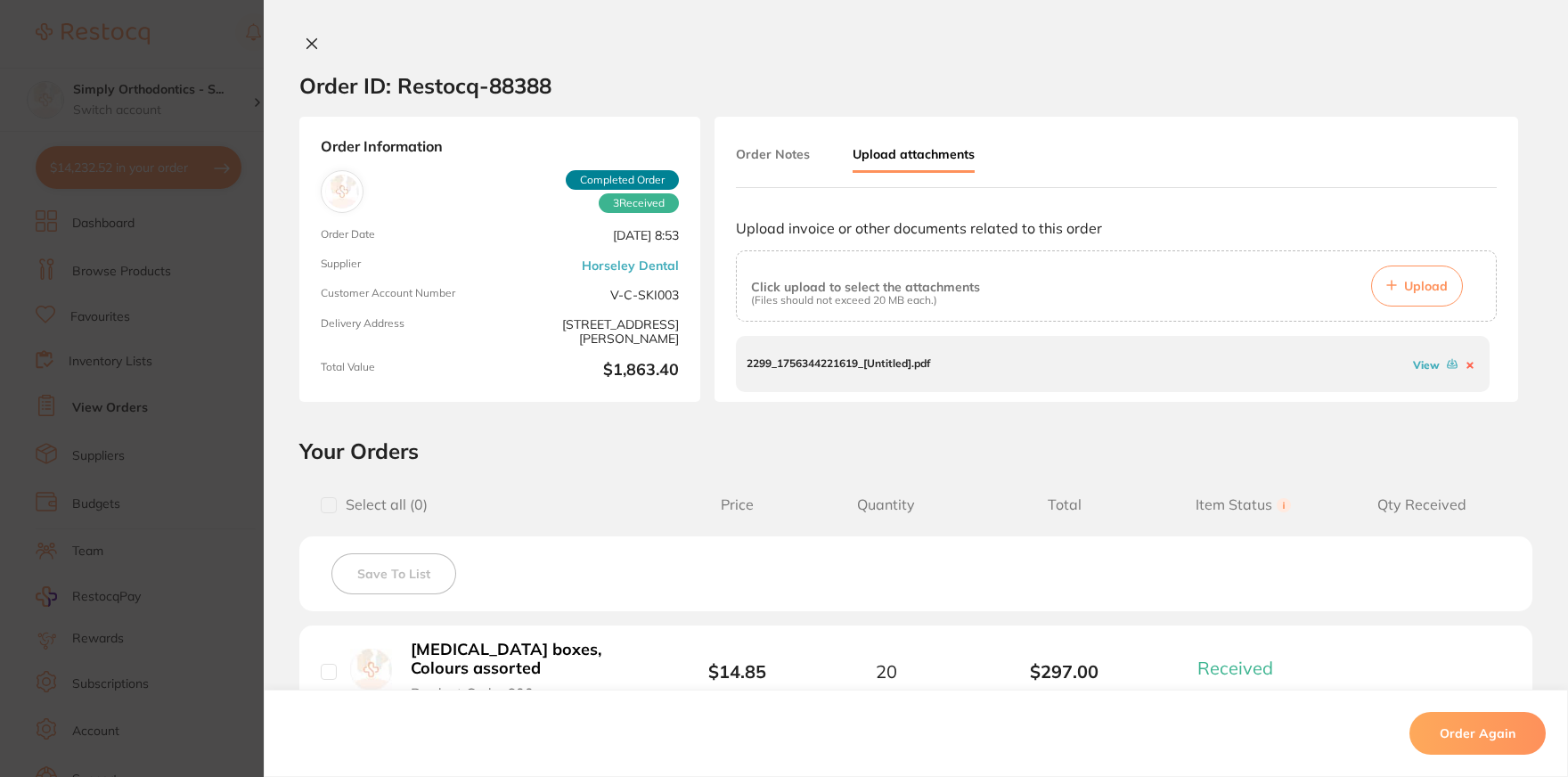
click at [1430, 369] on link "View" at bounding box center [1426, 365] width 27 height 14
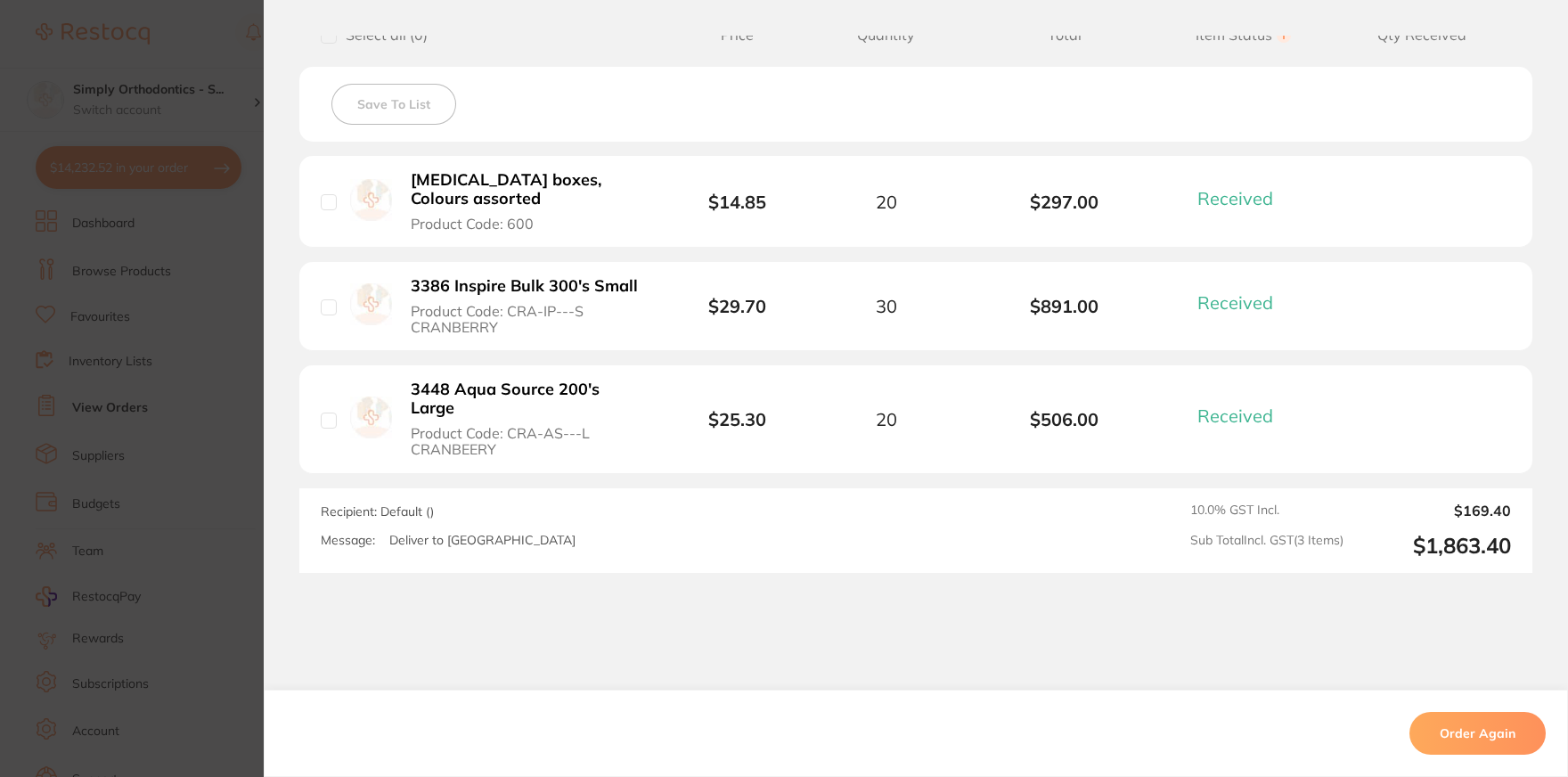
scroll to position [485, 0]
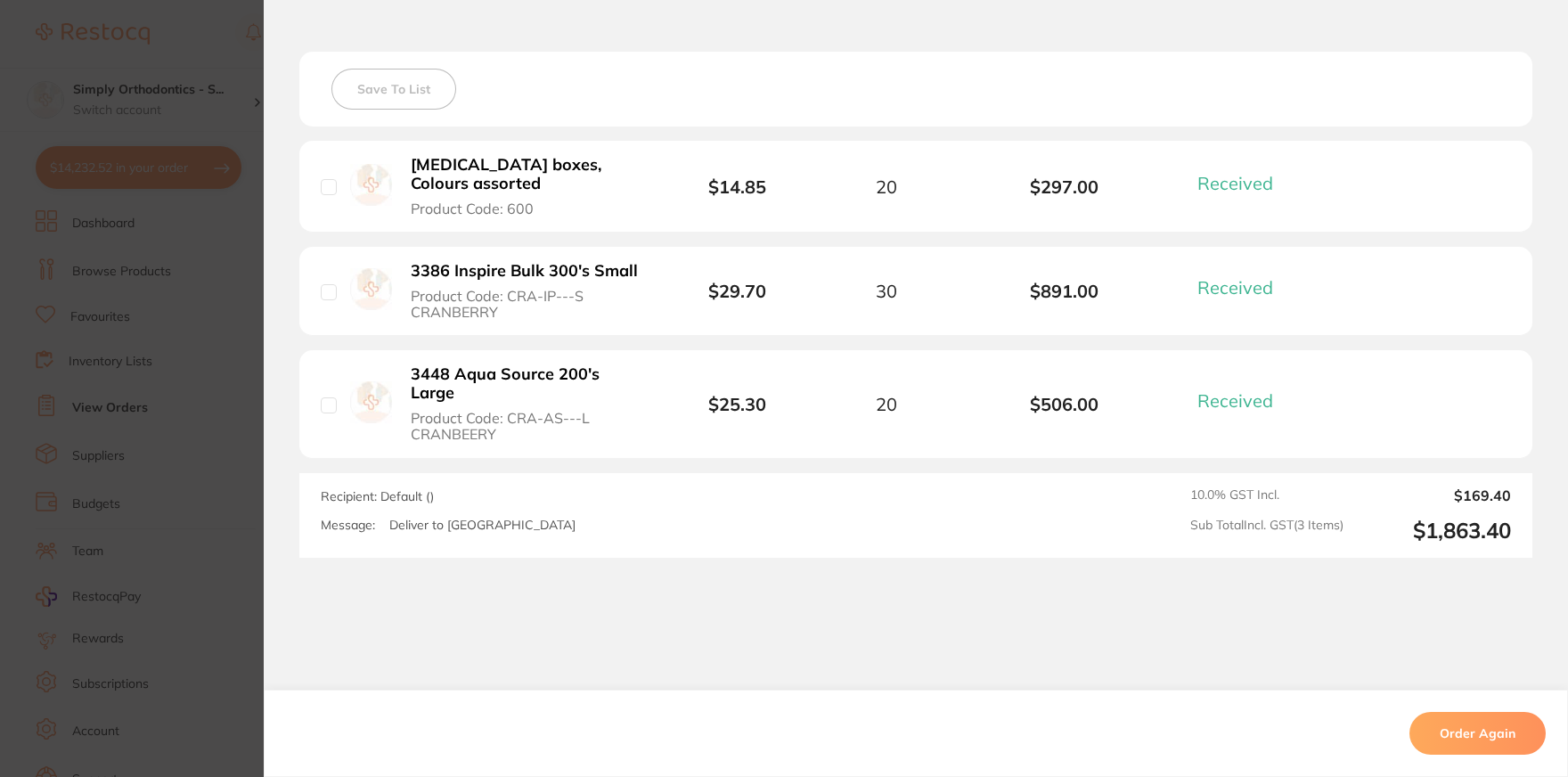
click at [1489, 738] on button "Order Again" at bounding box center [1478, 734] width 136 height 43
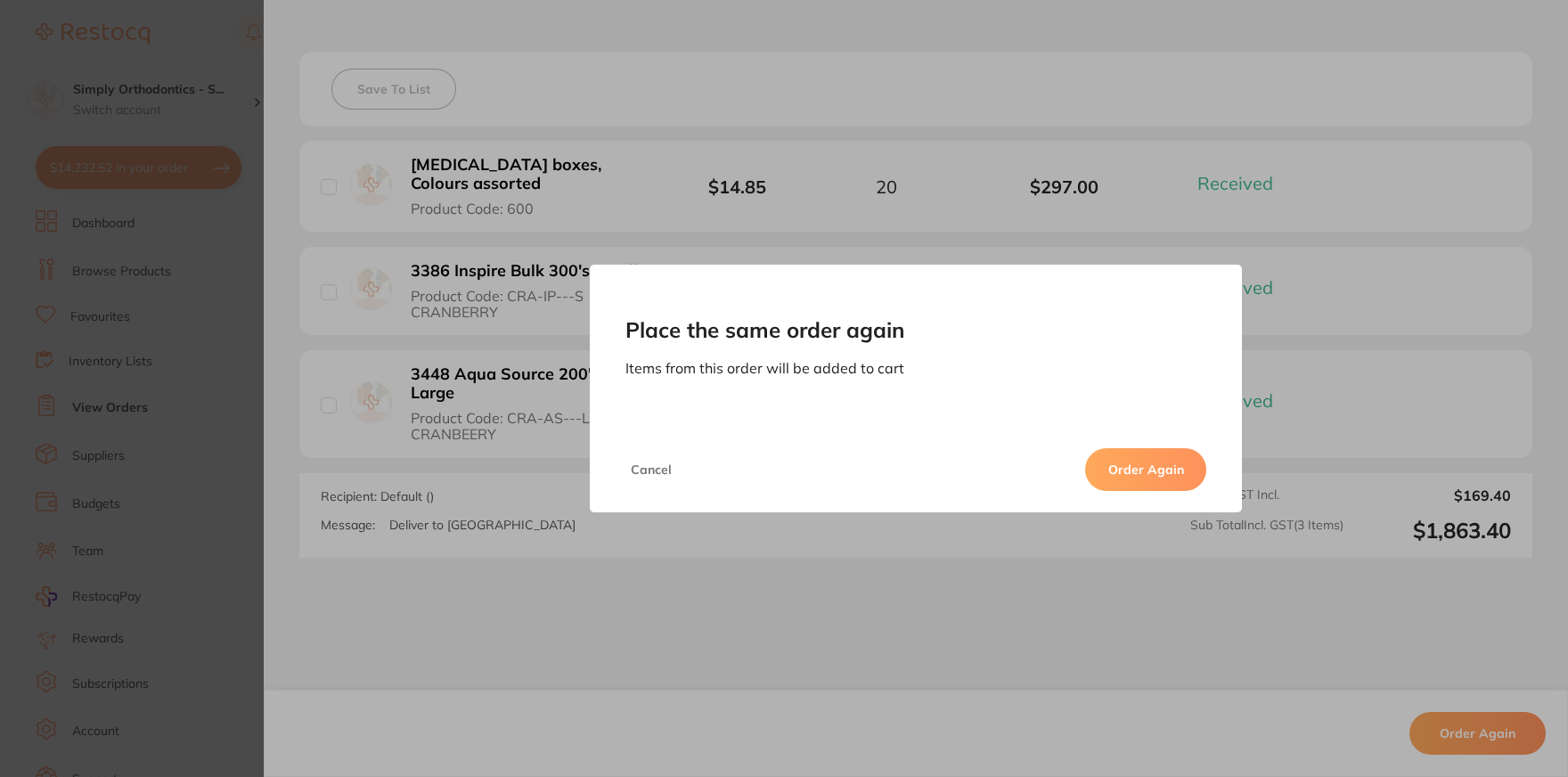
click at [652, 472] on button "Cancel" at bounding box center [651, 471] width 52 height 43
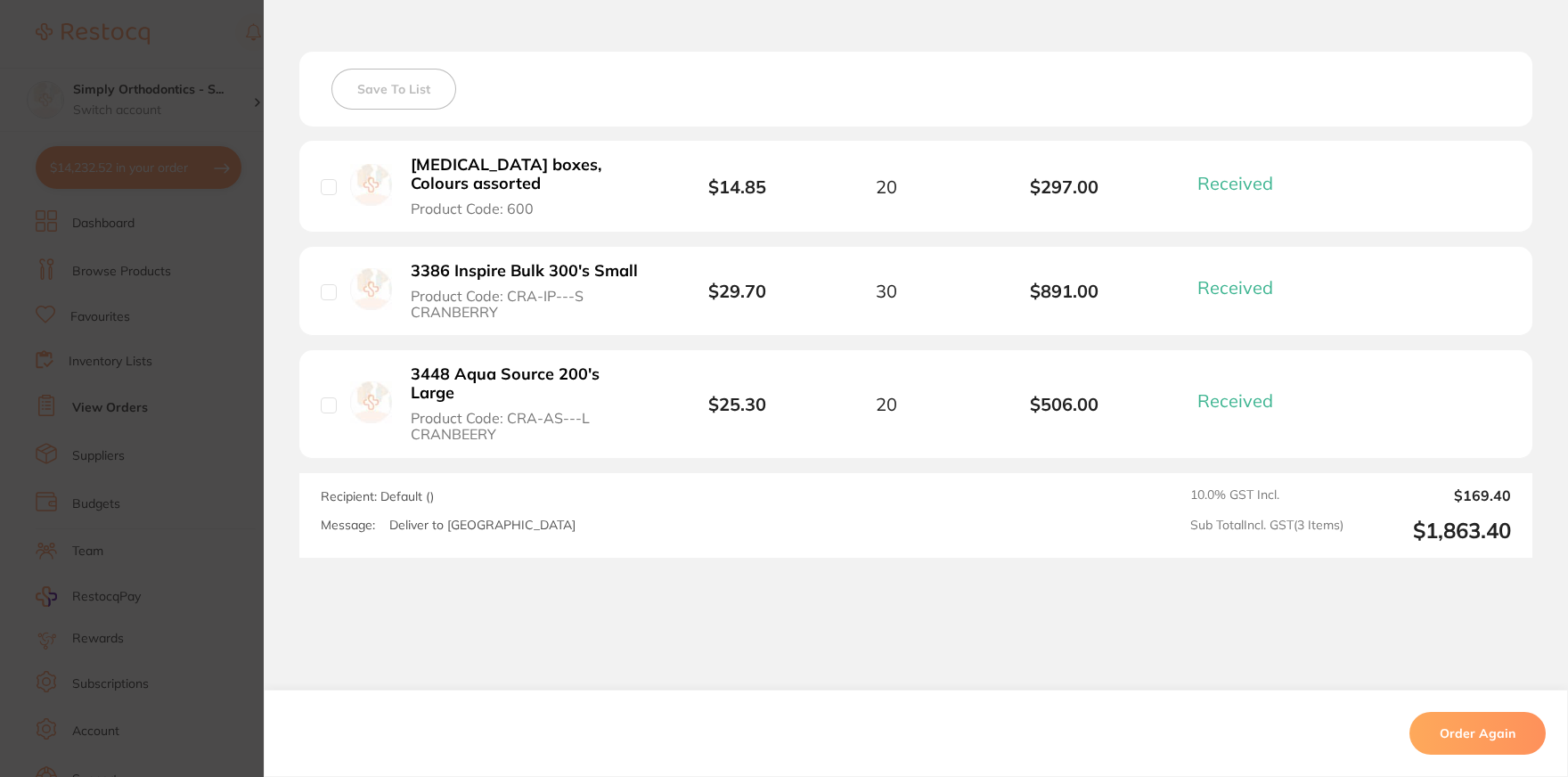
click at [530, 626] on div "Order ID: Restocq- 88388 Order Information 3 Received Completed Order Order Dat…" at bounding box center [916, 406] width 1305 height 742
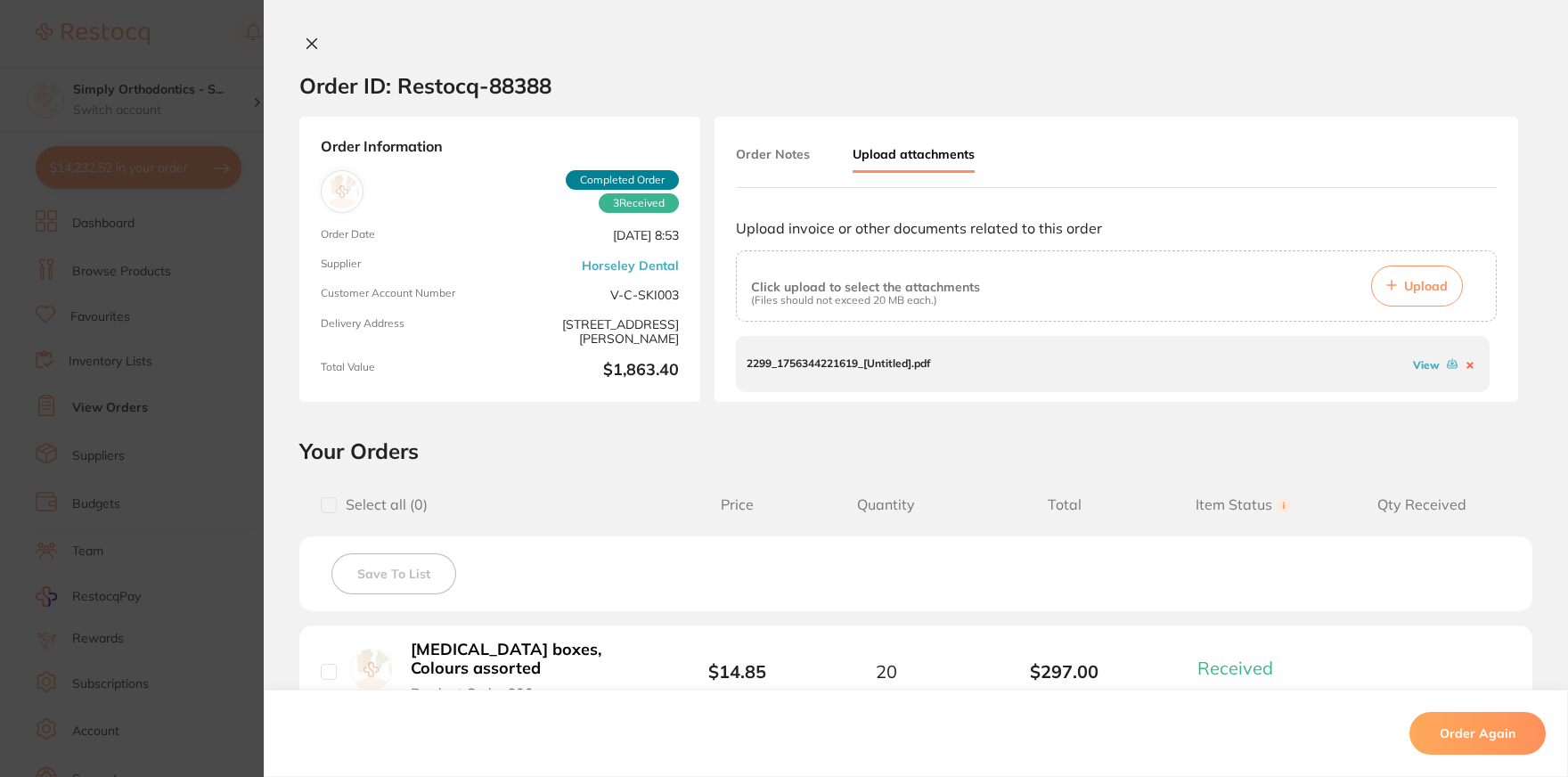
scroll to position [0, 0]
click at [303, 47] on button at bounding box center [311, 44] width 25 height 19
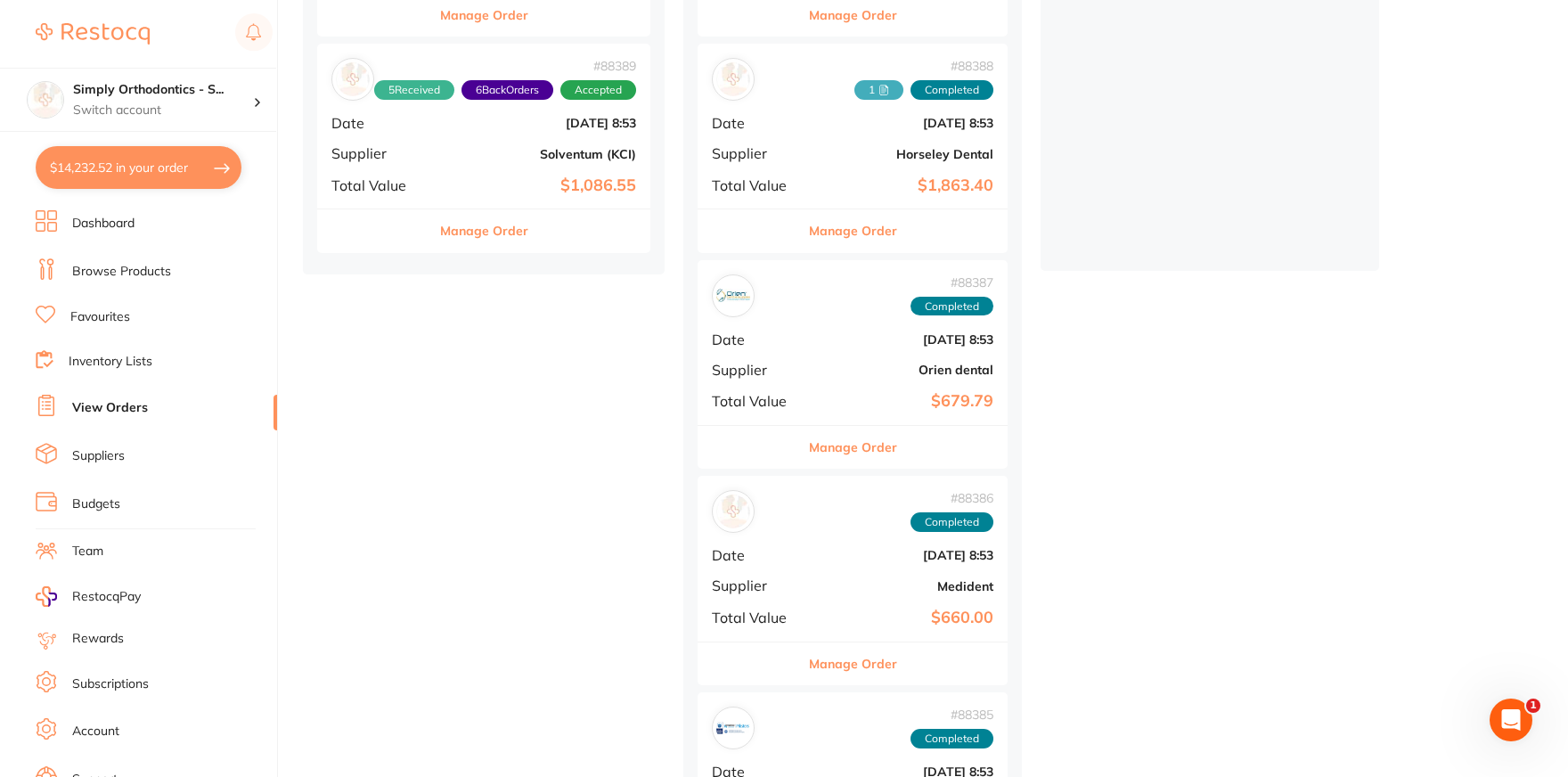
scroll to position [421, 0]
click at [188, 98] on h4 "Simply Orthodontics - S..." at bounding box center [162, 90] width 180 height 18
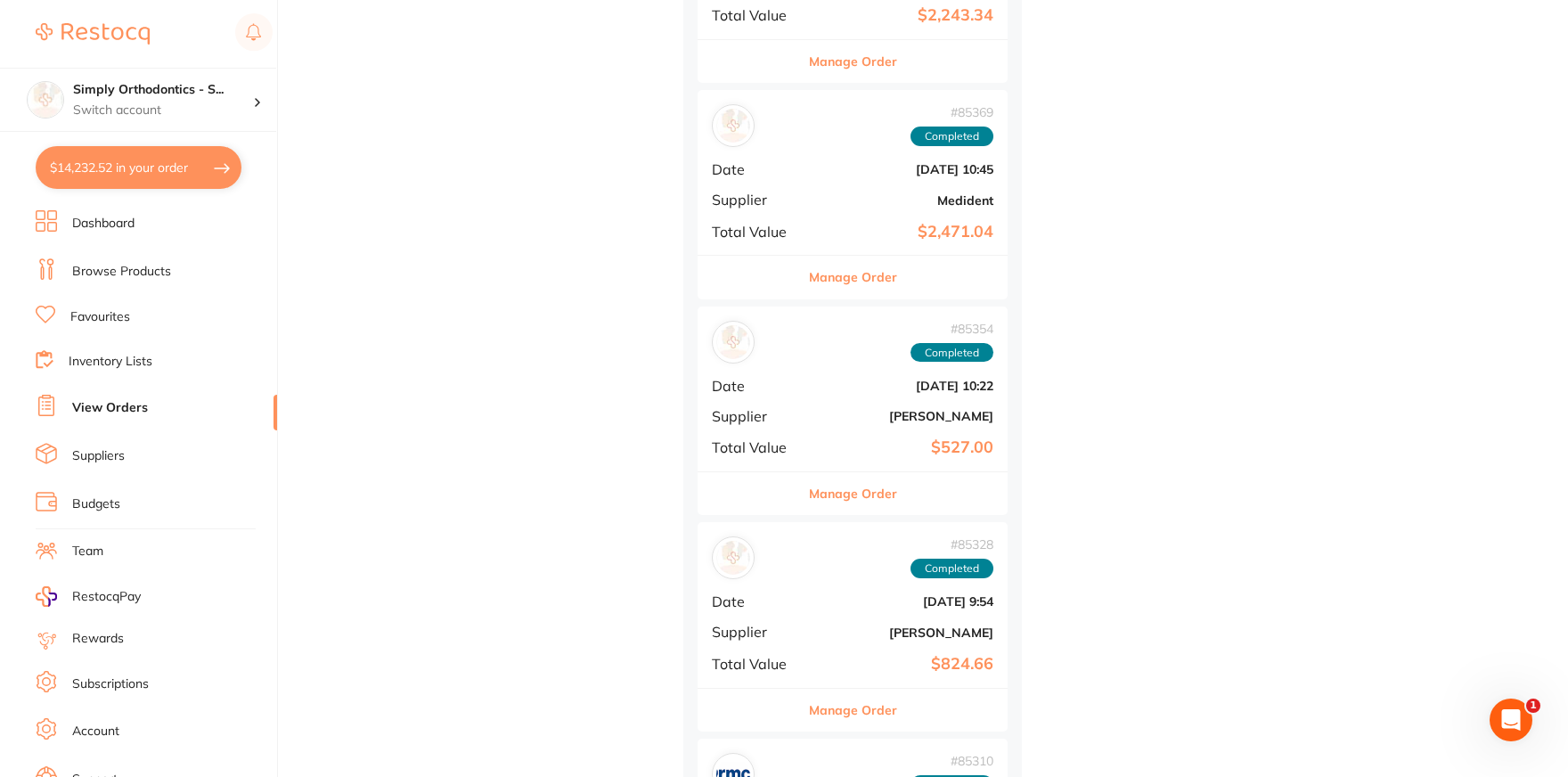
scroll to position [3844, 0]
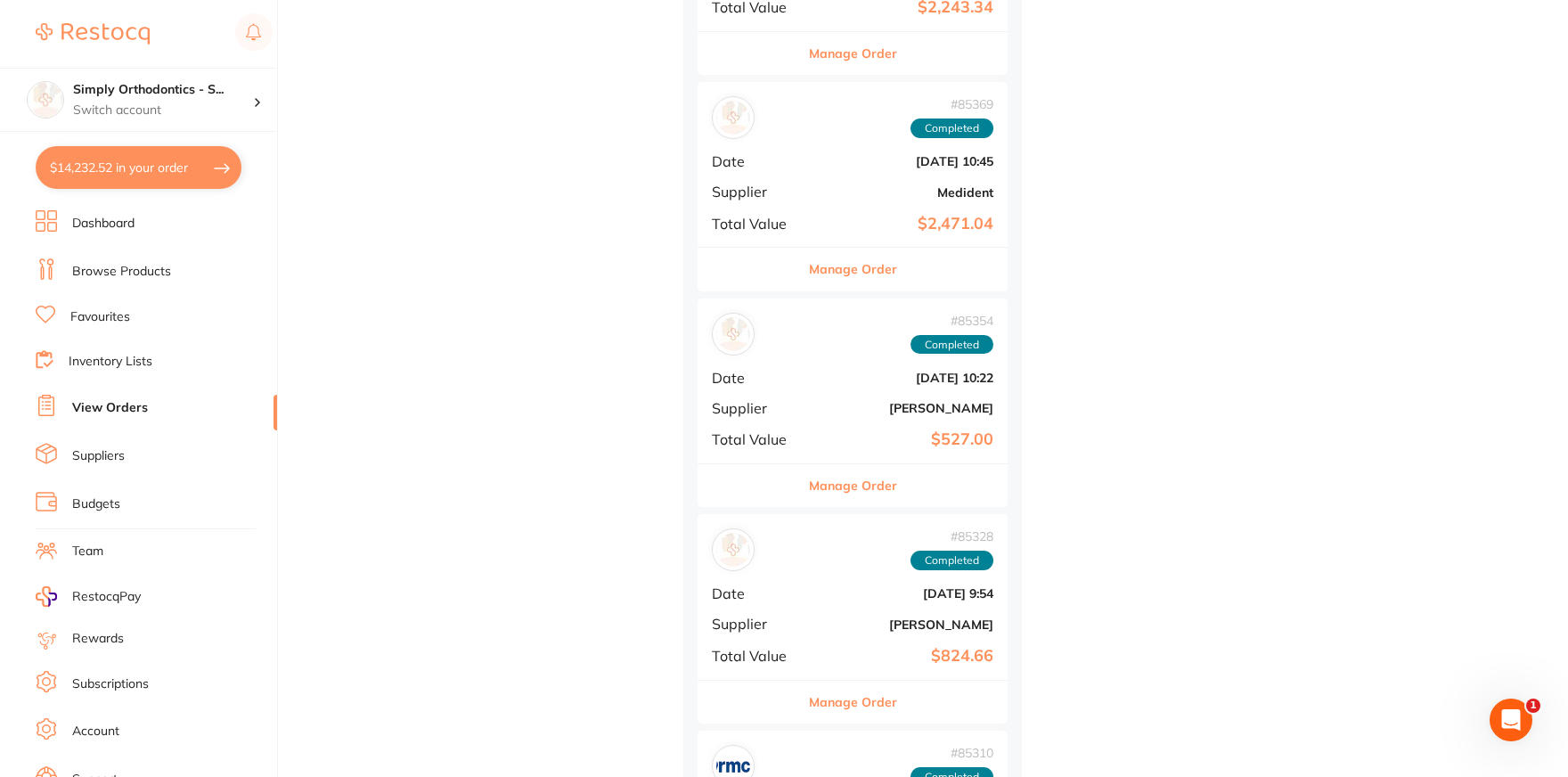
click at [857, 465] on button "Manage Order" at bounding box center [853, 486] width 88 height 43
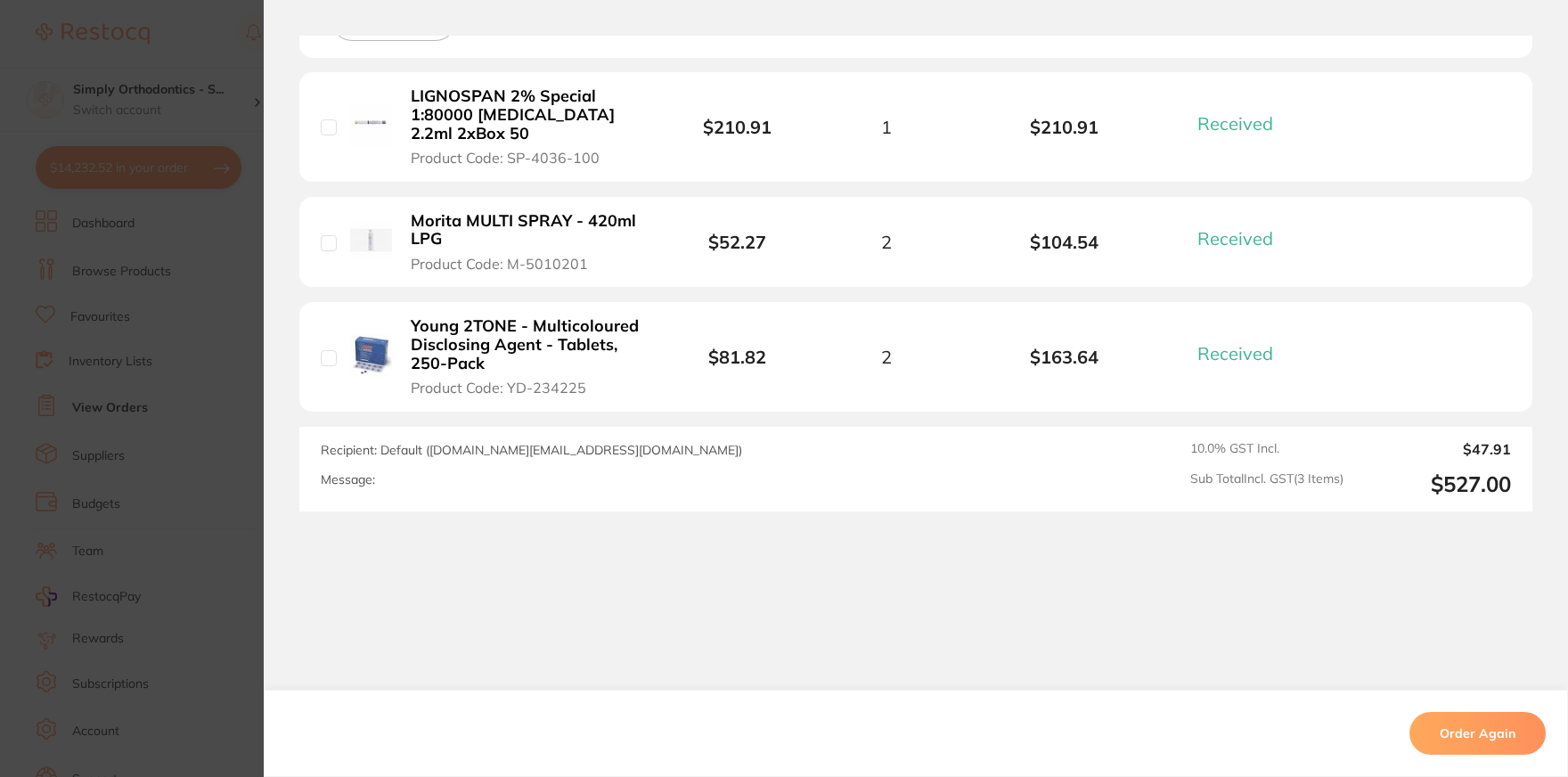
scroll to position [557, 0]
click at [257, 402] on section "Order ID: Restocq- 85354 Order Information 3 Received Completed Order Order Dat…" at bounding box center [784, 388] width 1568 height 777
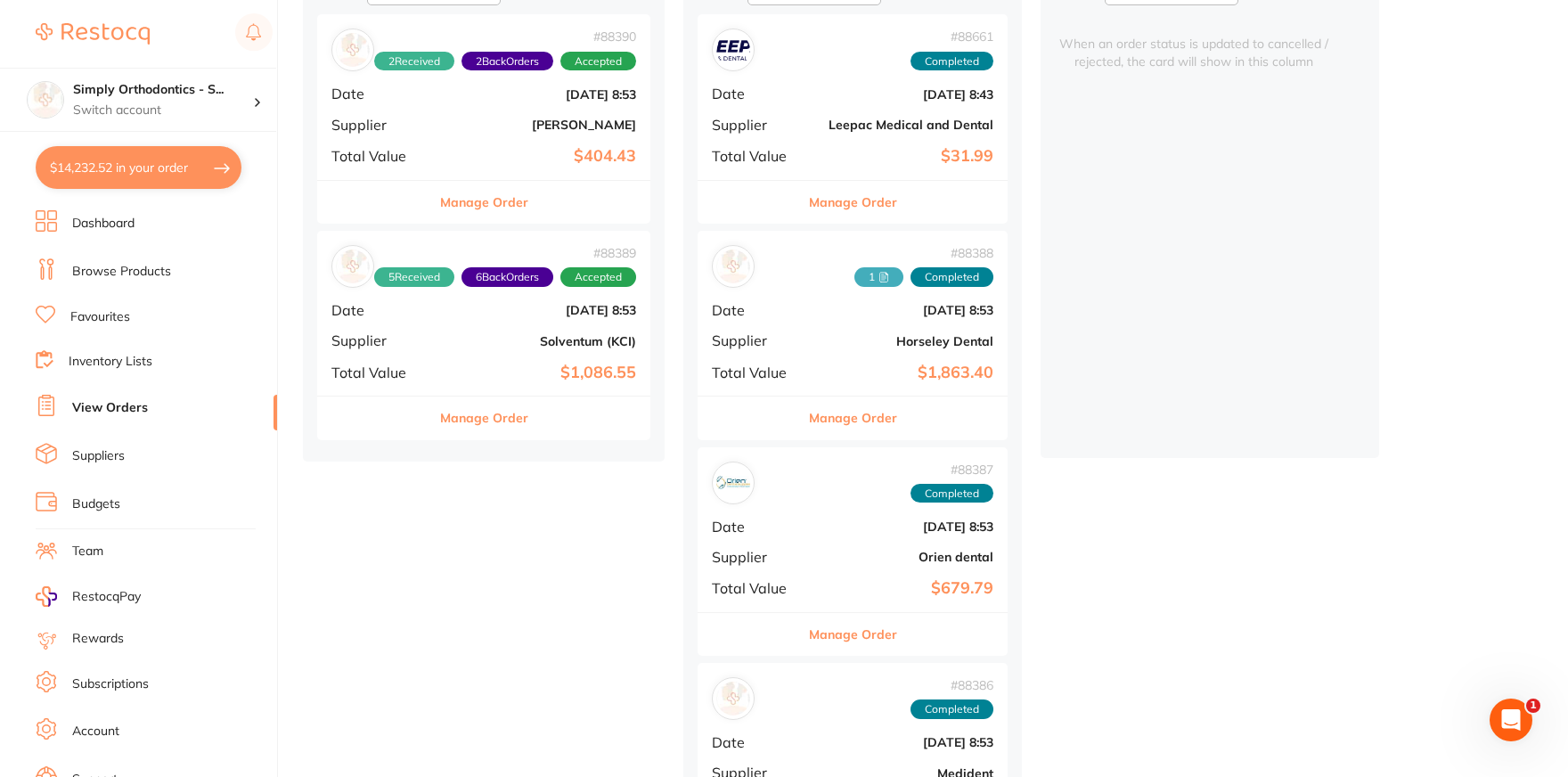
scroll to position [233, 0]
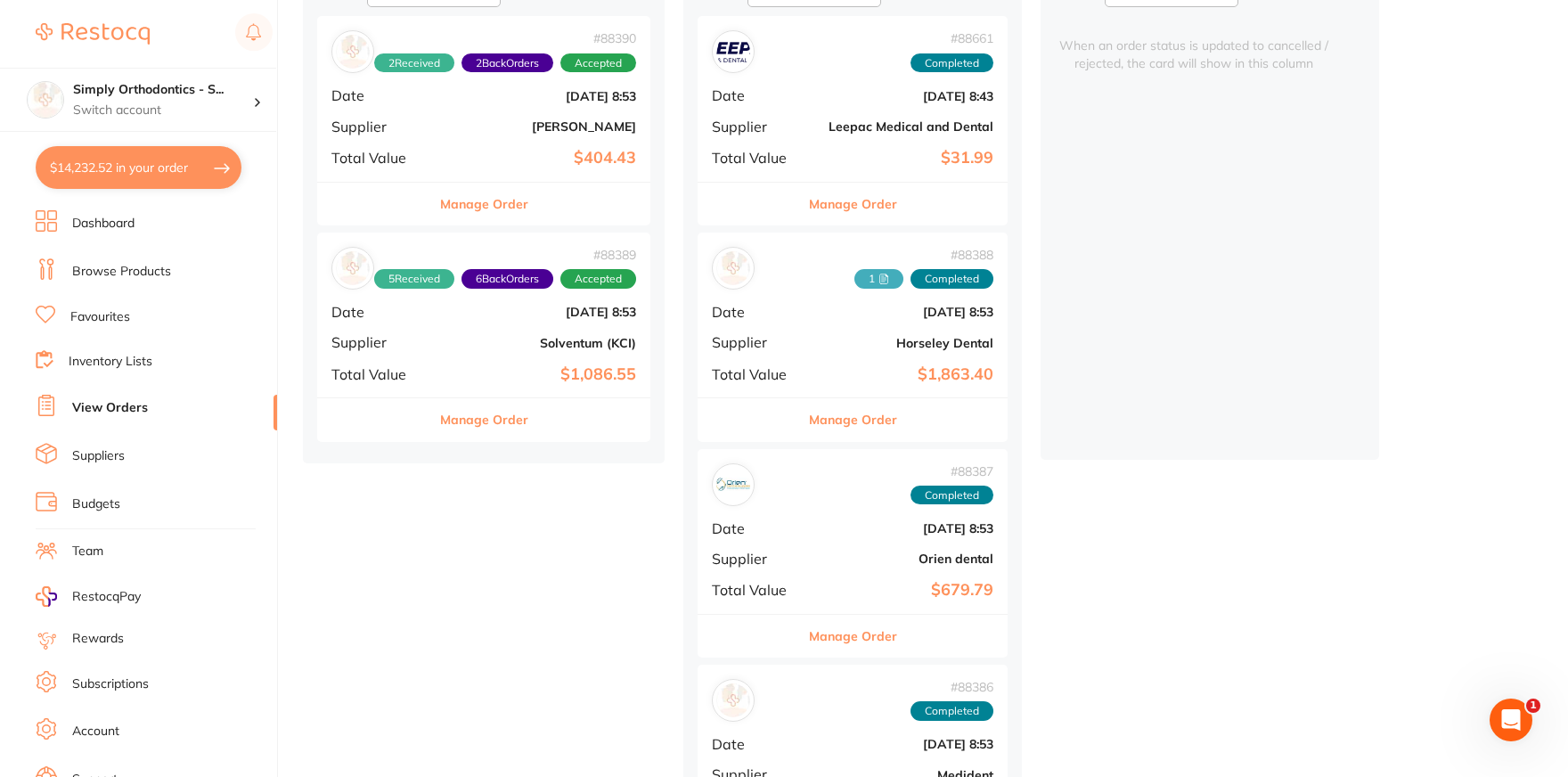
click at [856, 417] on button "Manage Order" at bounding box center [853, 420] width 88 height 43
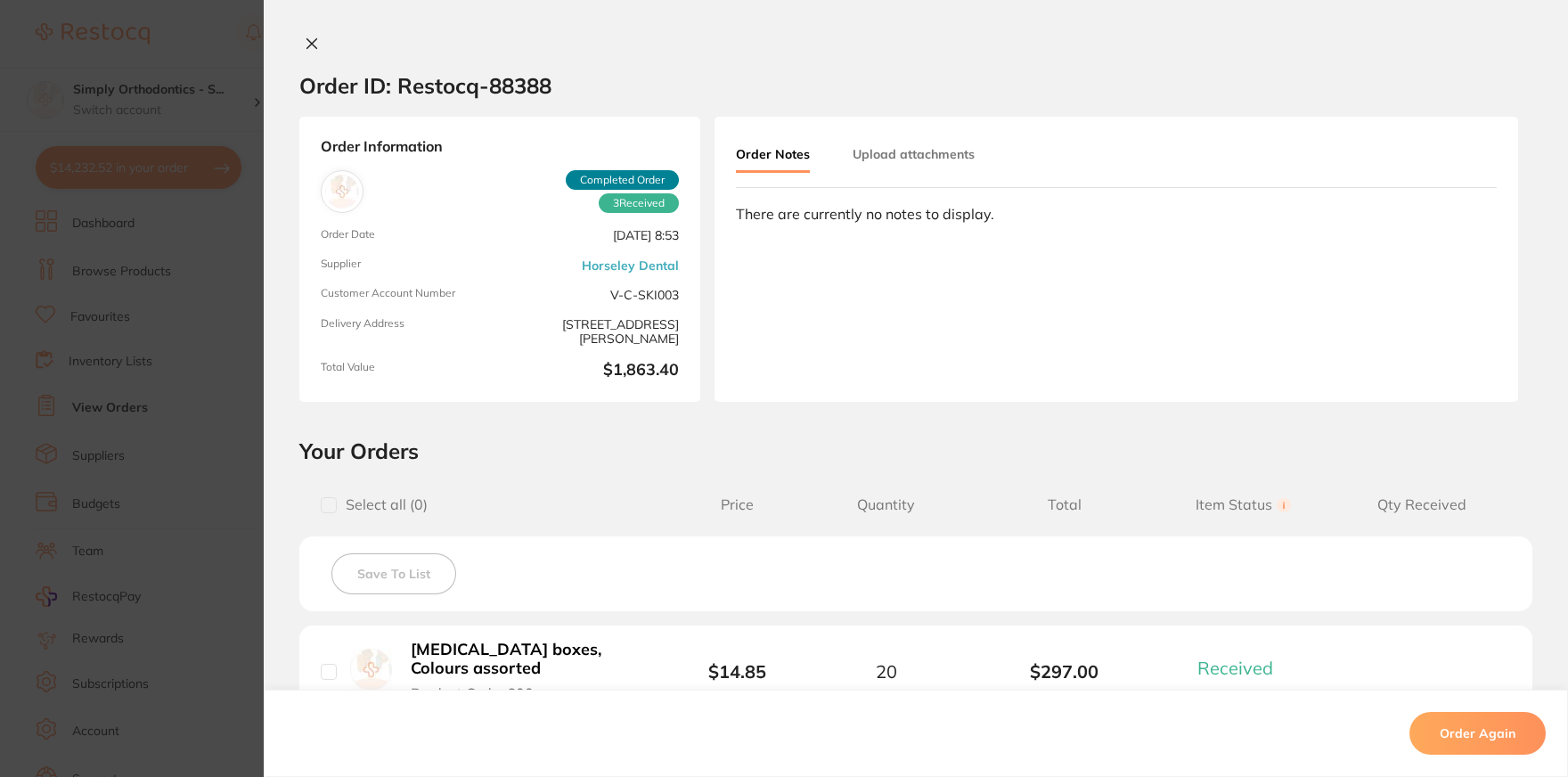
click at [908, 157] on button "Upload attachments" at bounding box center [914, 154] width 122 height 32
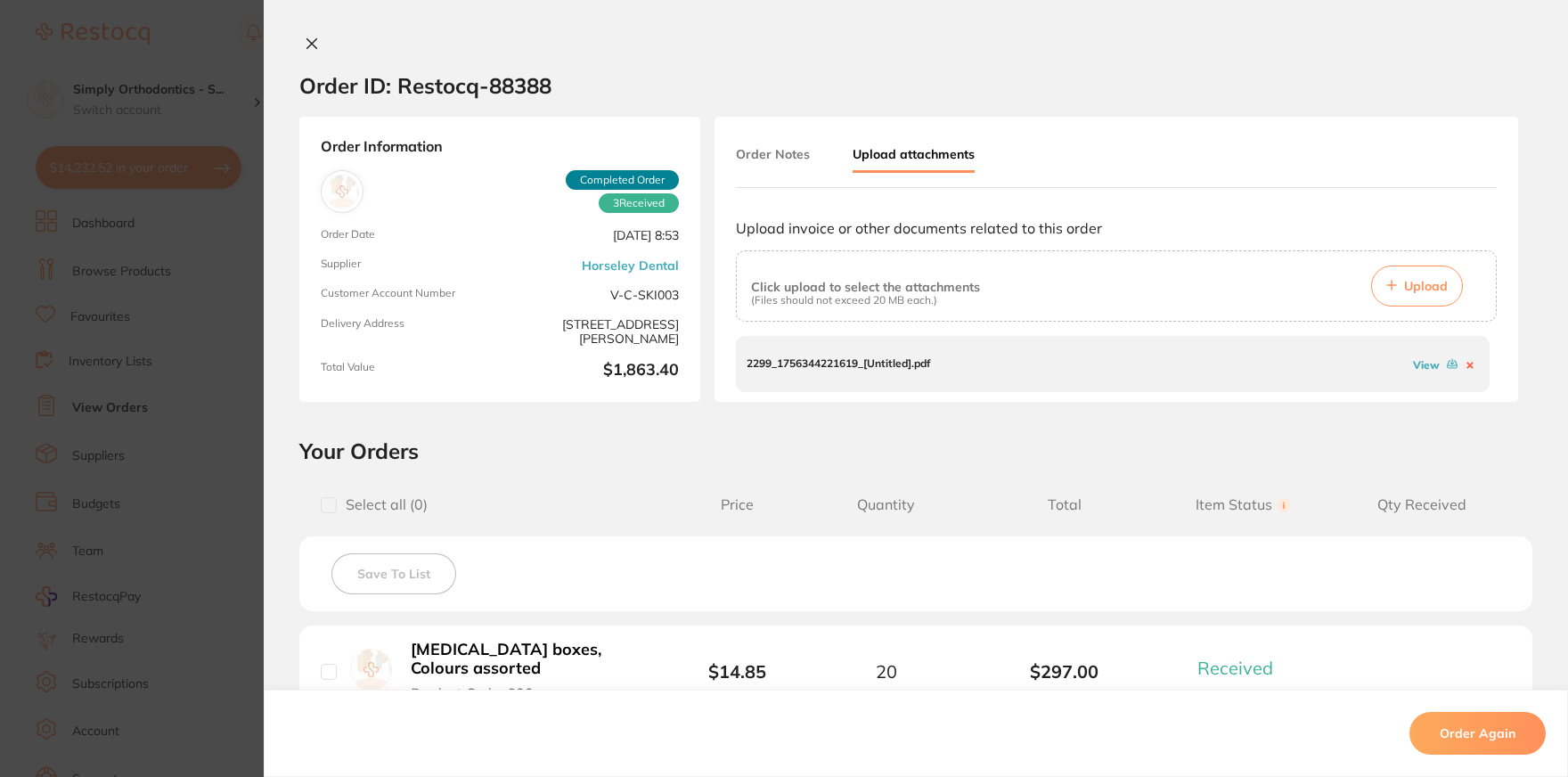
click at [1432, 362] on link "View" at bounding box center [1426, 365] width 27 height 14
